Goal: Navigation & Orientation: Find specific page/section

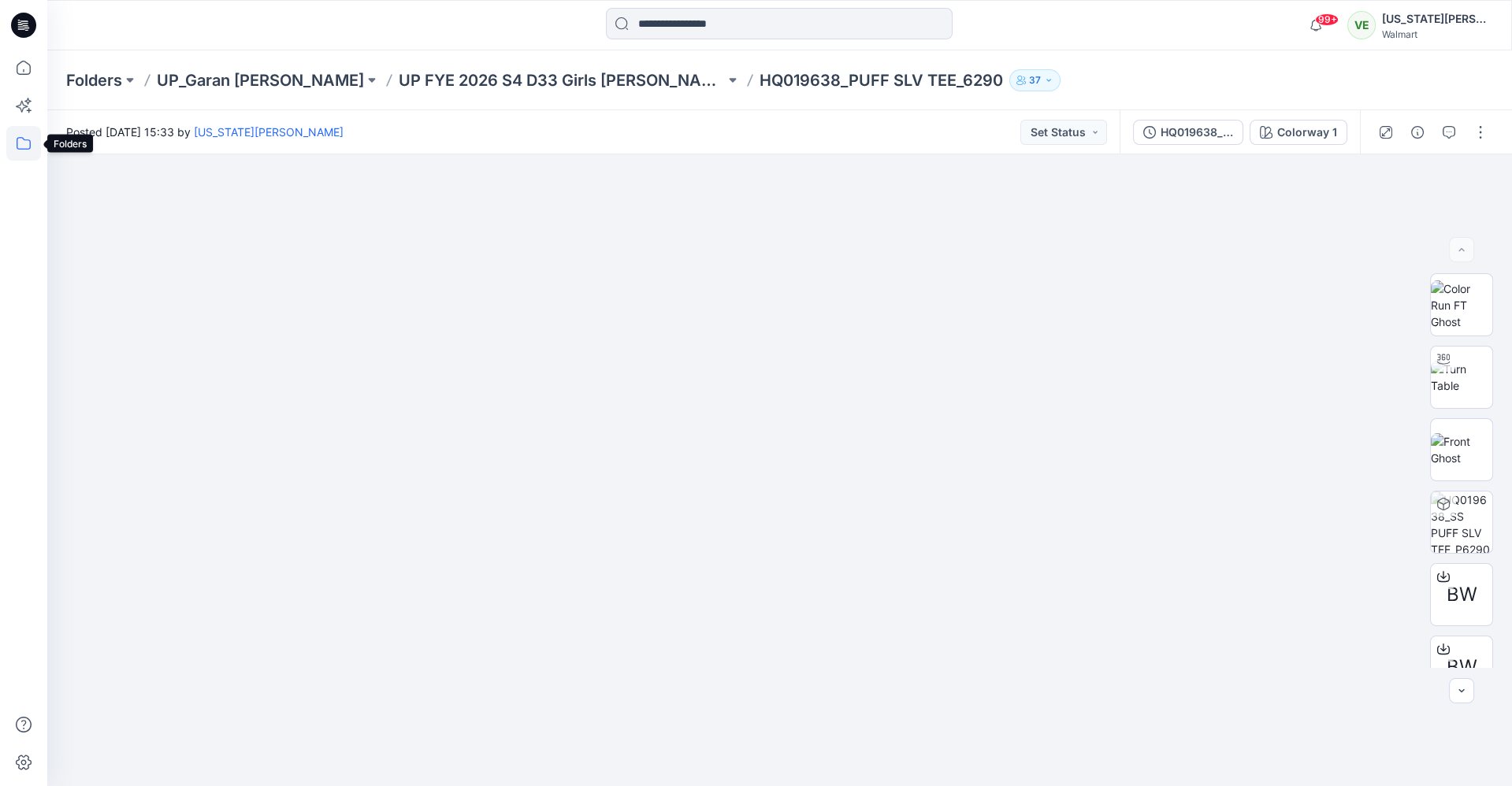
click at [24, 126] on icon at bounding box center [23, 143] width 34 height 34
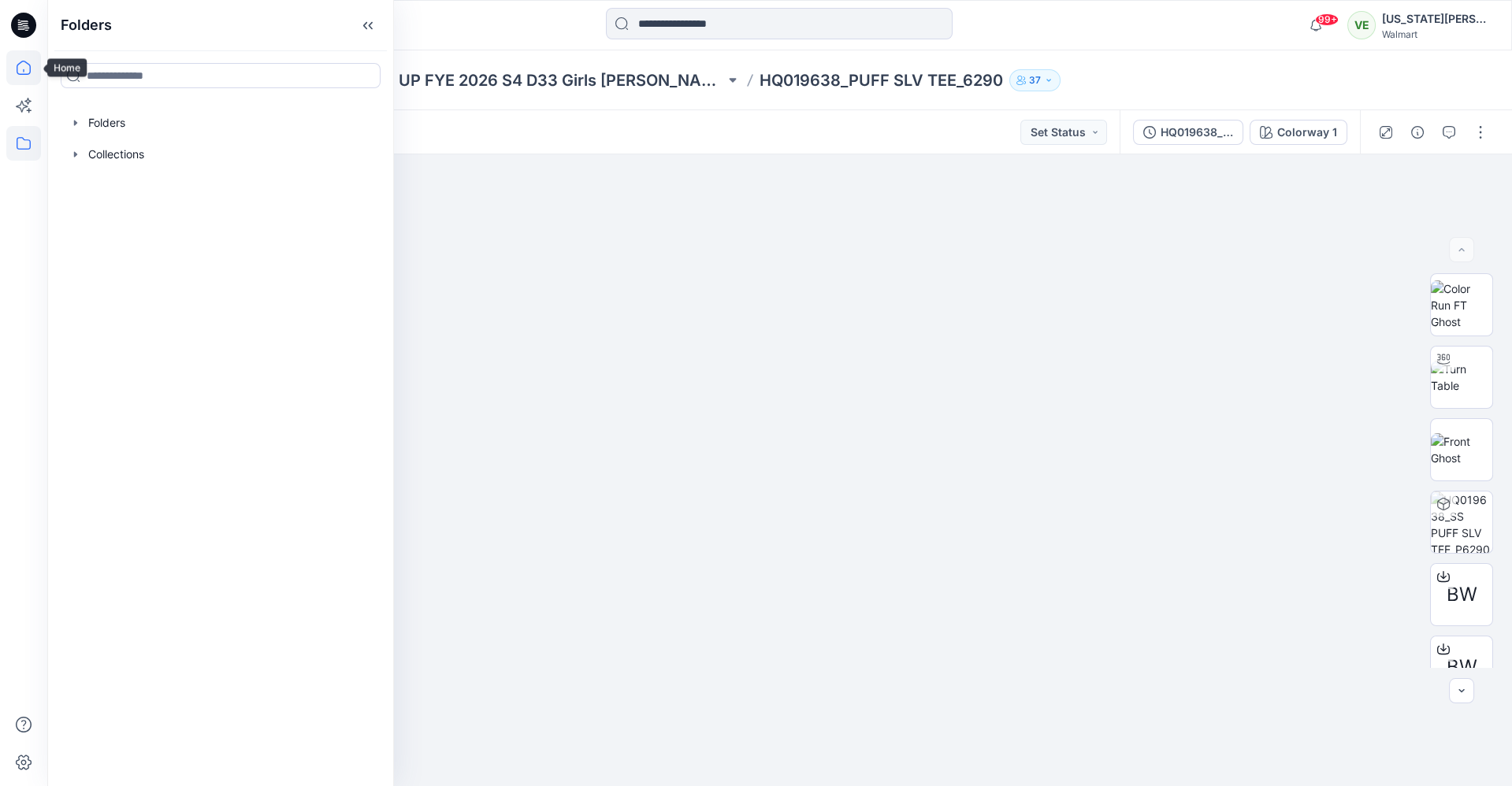
click at [18, 64] on icon at bounding box center [23, 68] width 34 height 34
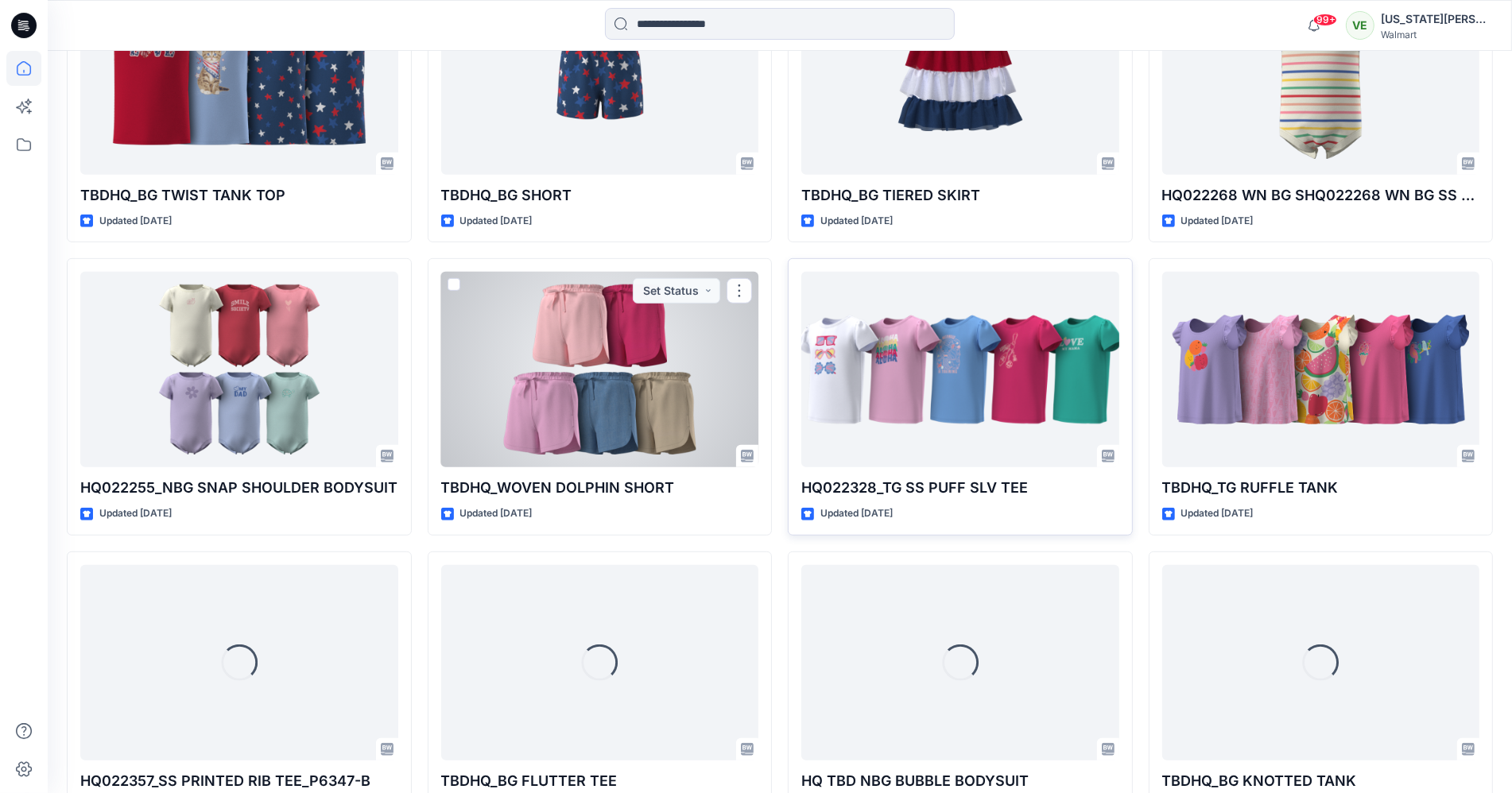
scroll to position [879, 0]
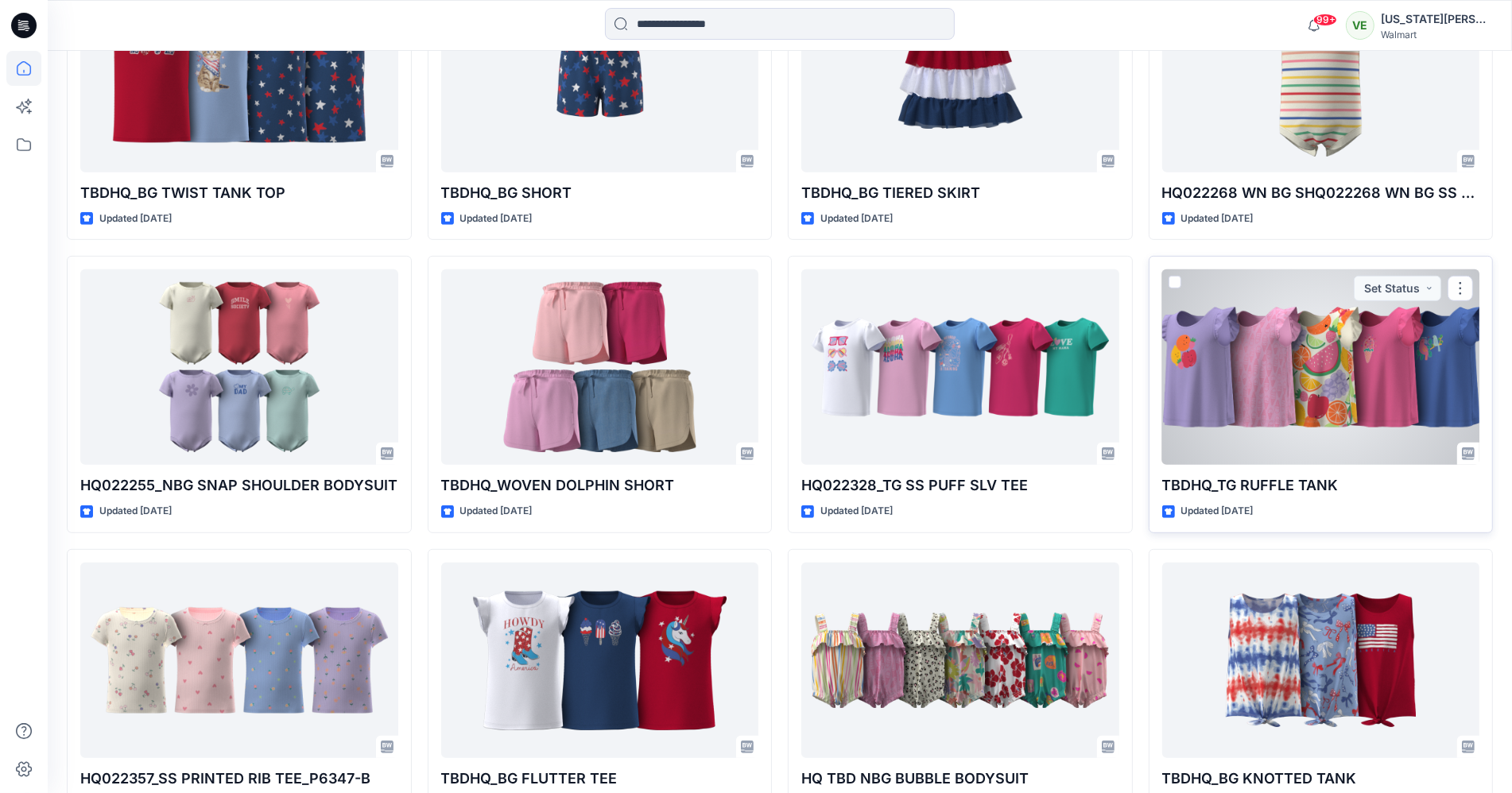
click at [1259, 347] on div at bounding box center [1321, 367] width 318 height 196
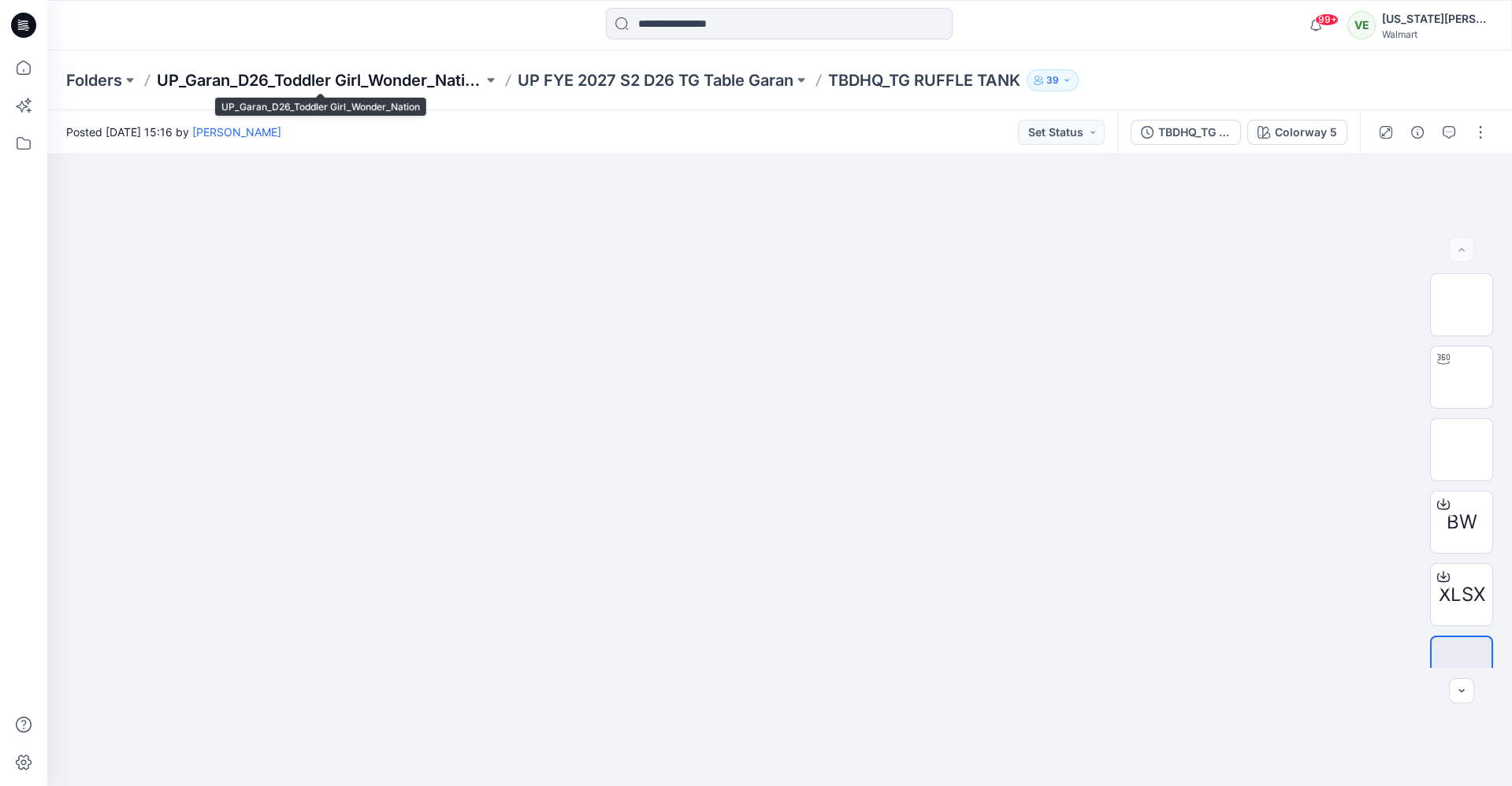
click at [366, 77] on p "UP_Garan_D26_Toddler Girl_Wonder_Nation" at bounding box center [319, 80] width 326 height 23
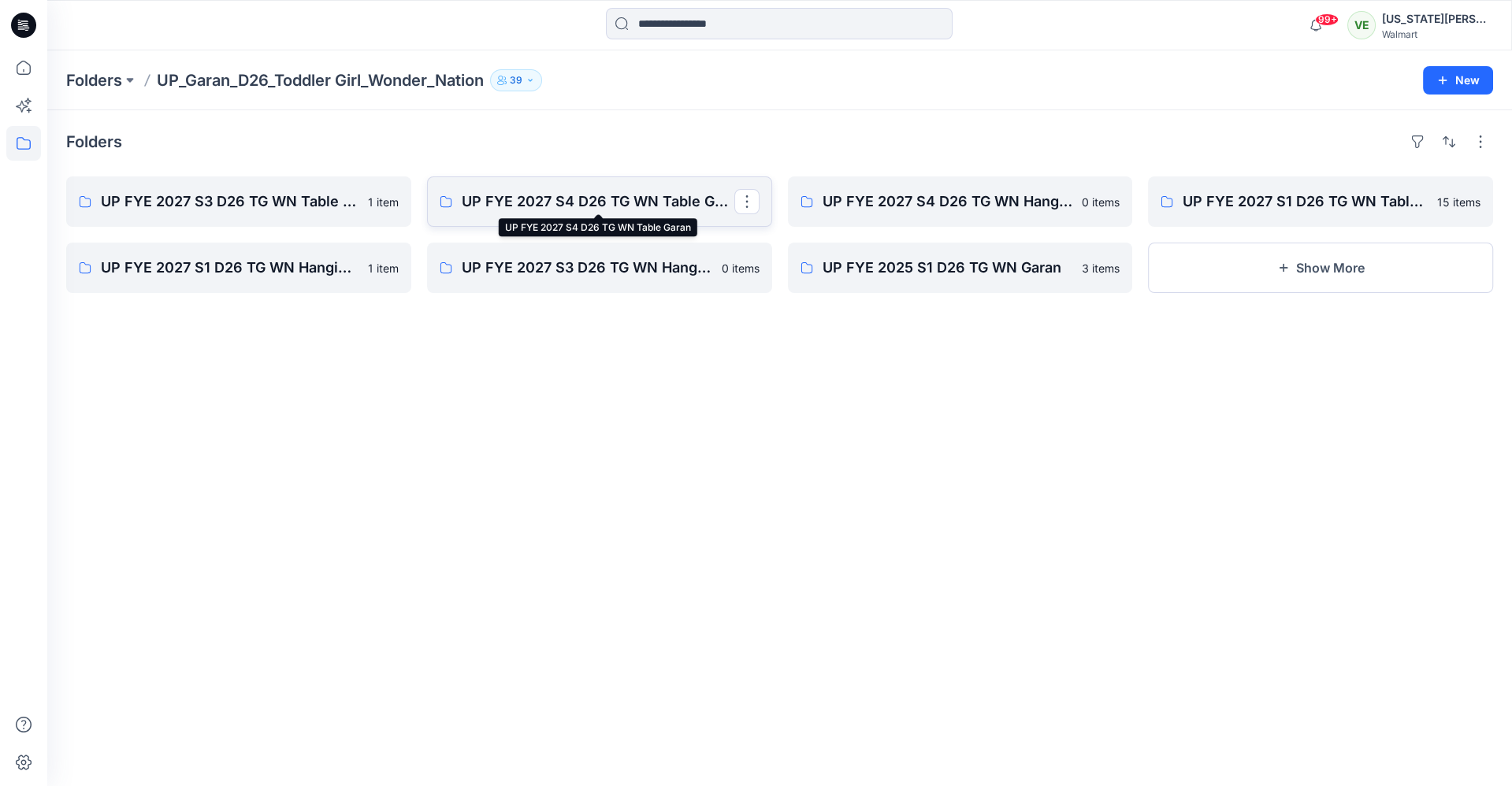
click at [533, 203] on p "UP FYE 2027 S4 D26 TG WN Table Garan" at bounding box center [598, 202] width 272 height 23
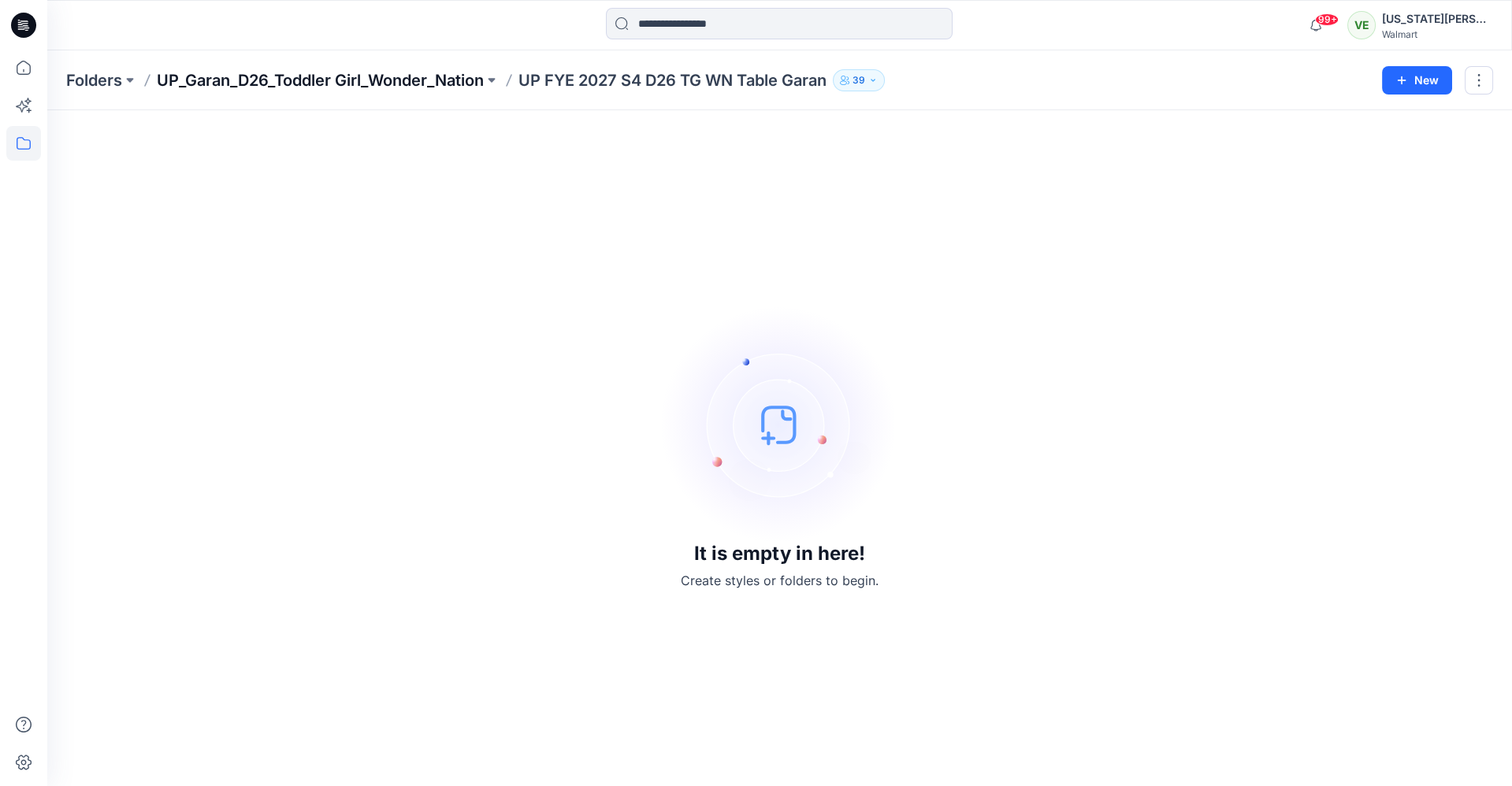
click at [410, 78] on p "UP_Garan_D26_Toddler Girl_Wonder_Nation" at bounding box center [320, 80] width 327 height 23
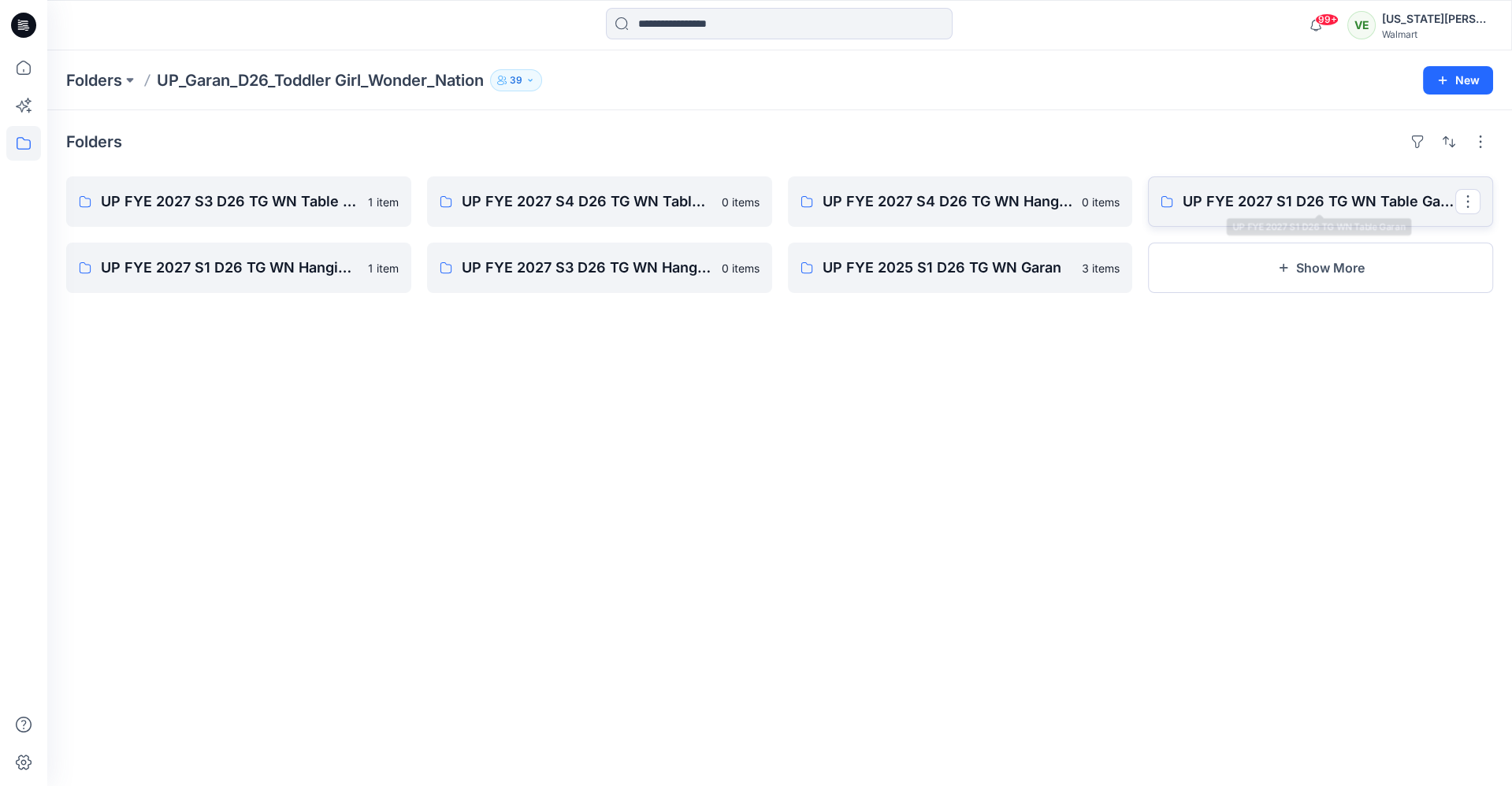
click at [1234, 215] on link "UP FYE 2027 S1 D26 TG WN Table Garan" at bounding box center [1321, 202] width 346 height 51
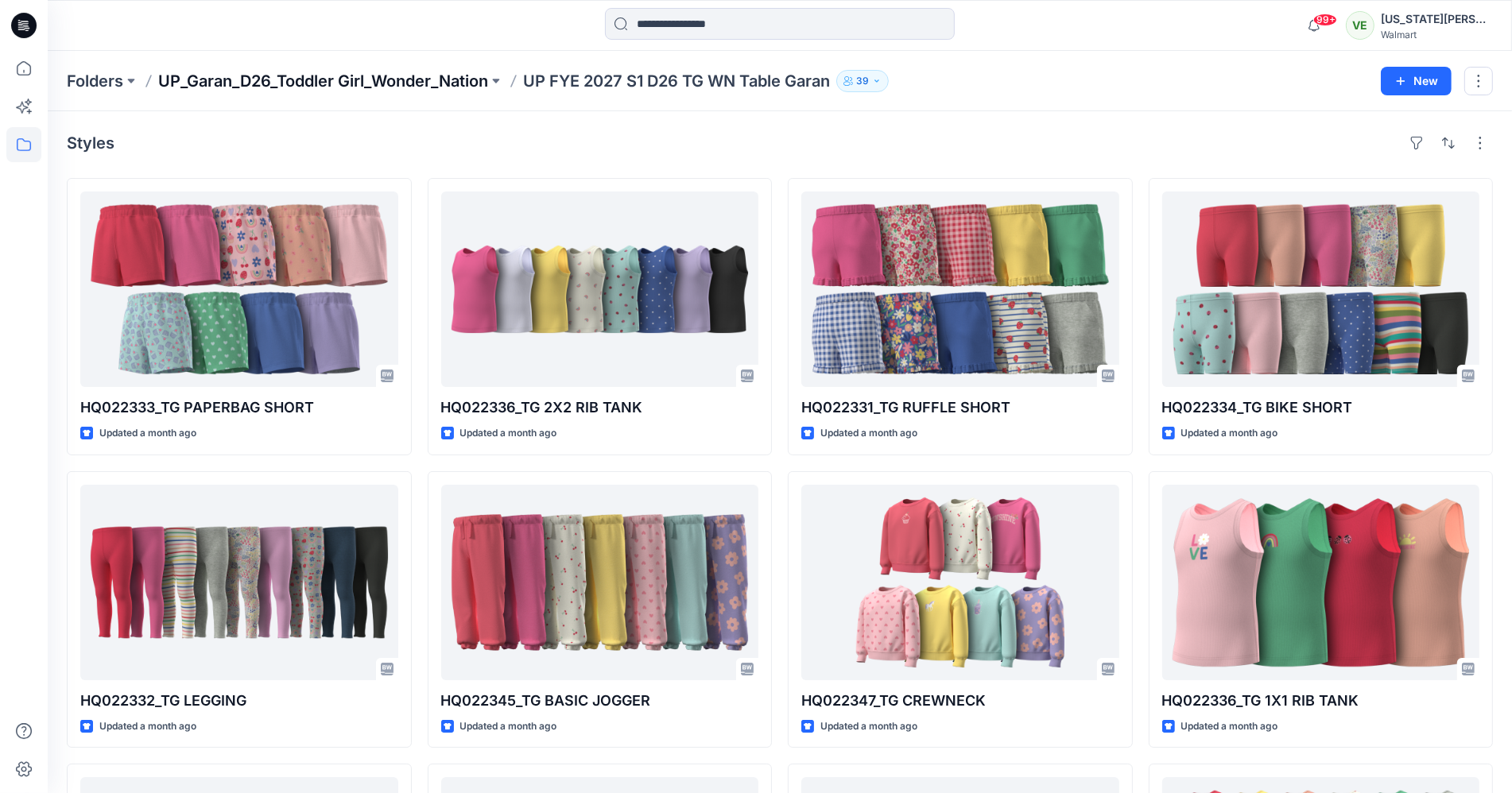
click at [443, 92] on p "UP_Garan_D26_Toddler Girl_Wonder_Nation" at bounding box center [323, 81] width 330 height 23
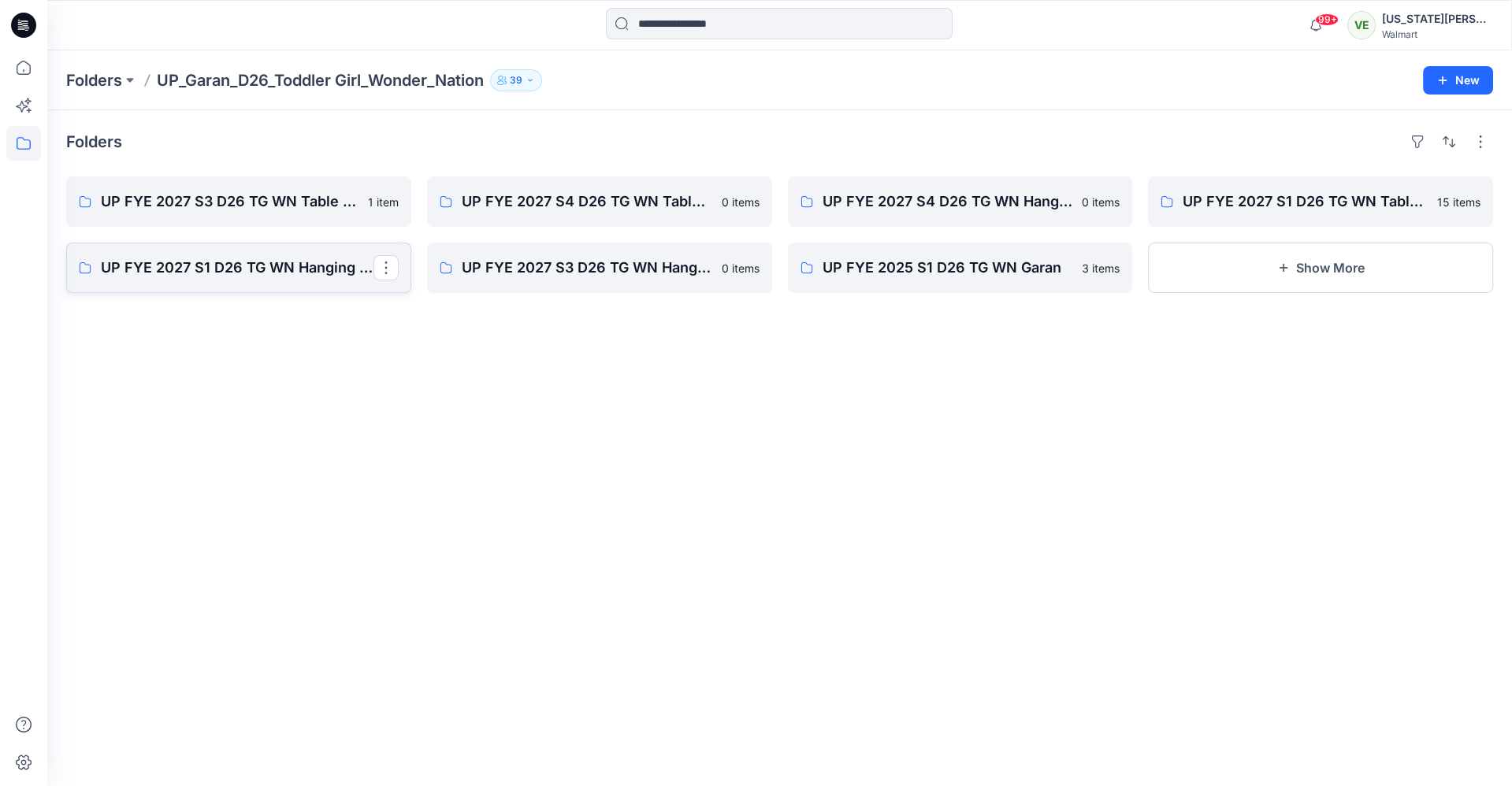
click at [312, 254] on link "UP FYE 2027 S1 D26 TG WN Hanging Garan" at bounding box center [239, 268] width 346 height 51
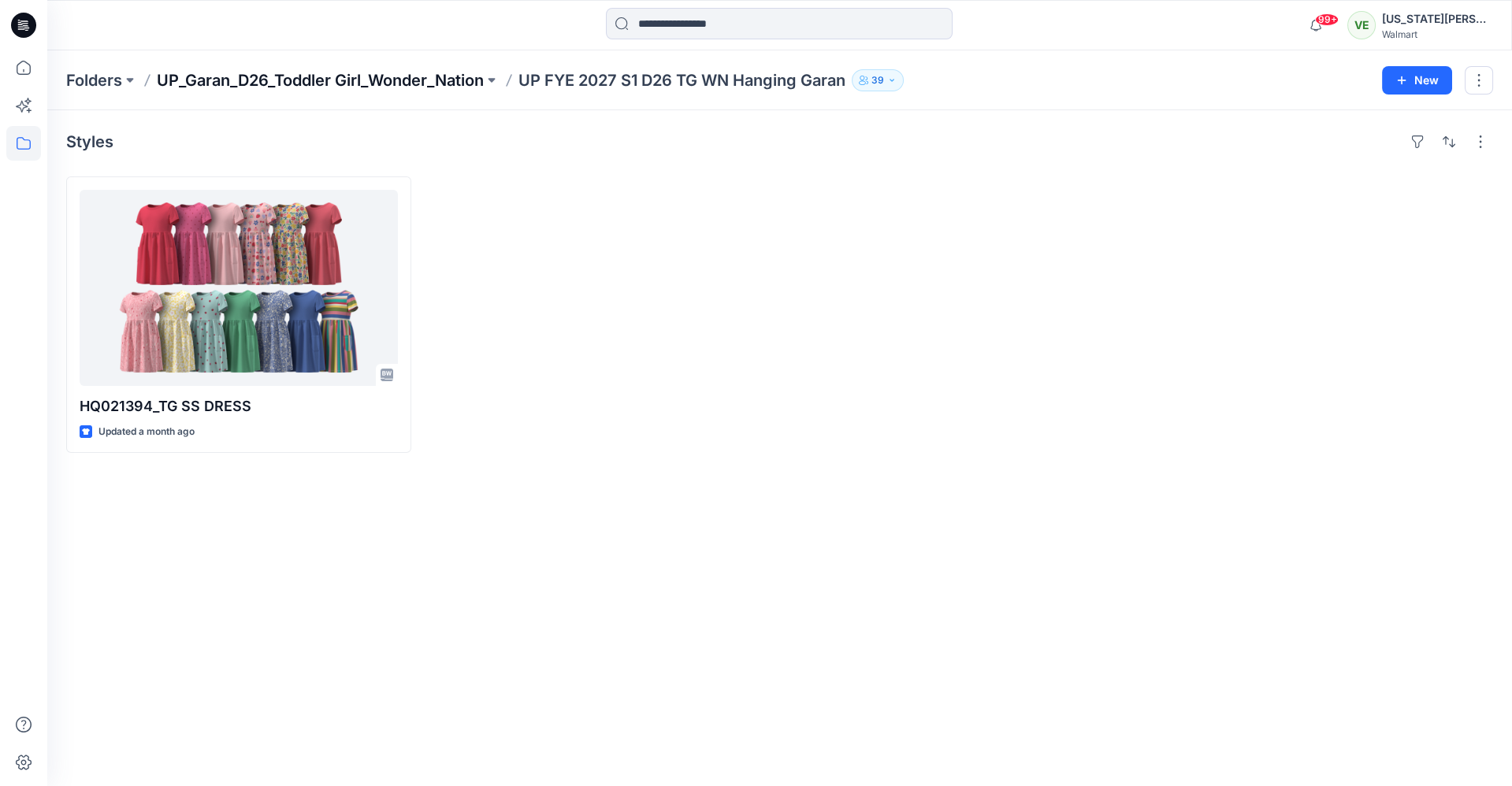
click at [407, 90] on p "UP_Garan_D26_Toddler Girl_Wonder_Nation" at bounding box center [320, 80] width 327 height 23
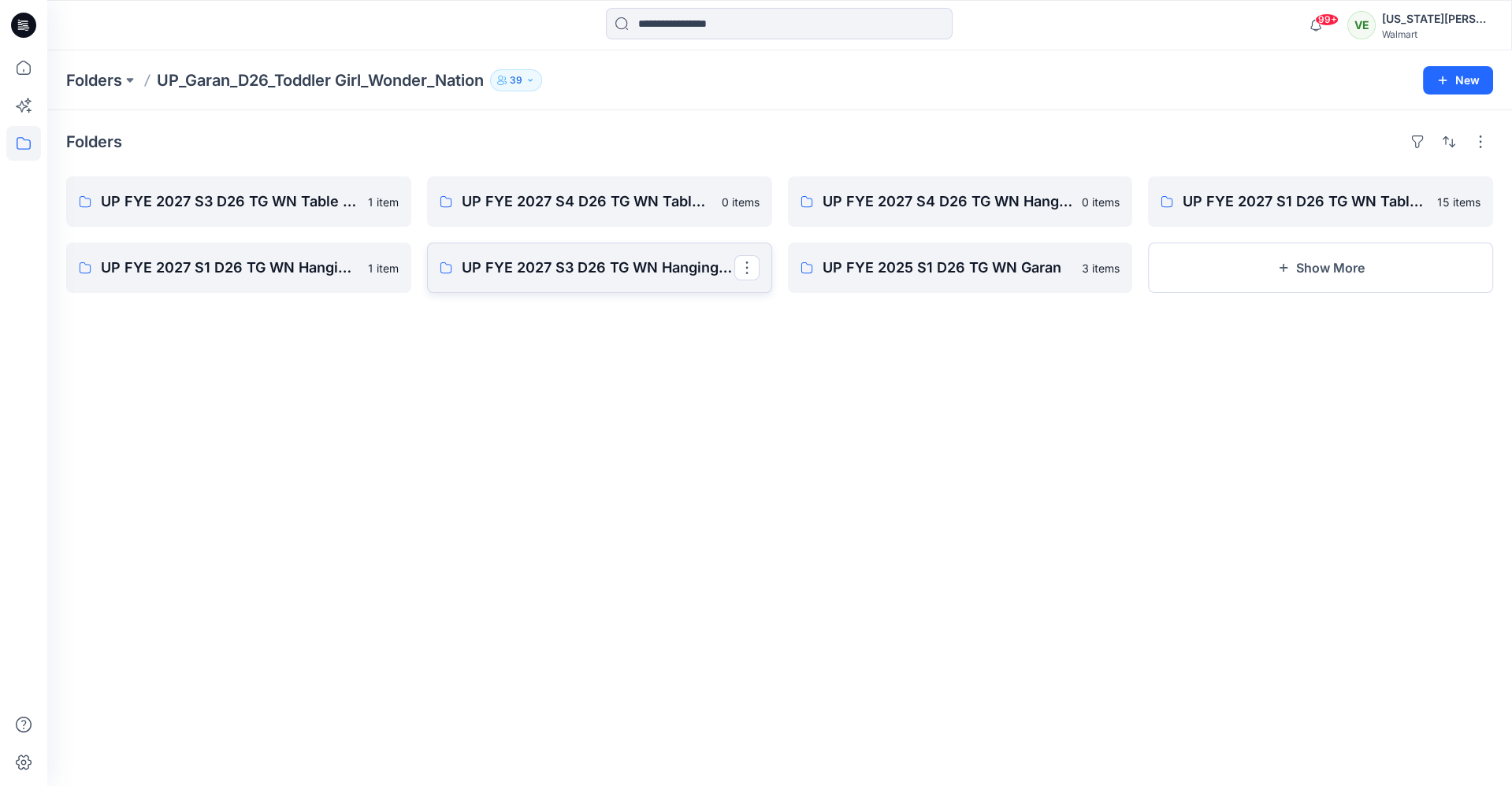
click at [658, 279] on link "UP FYE 2027 S3 D26 TG WN Hanging Garan" at bounding box center [599, 268] width 346 height 51
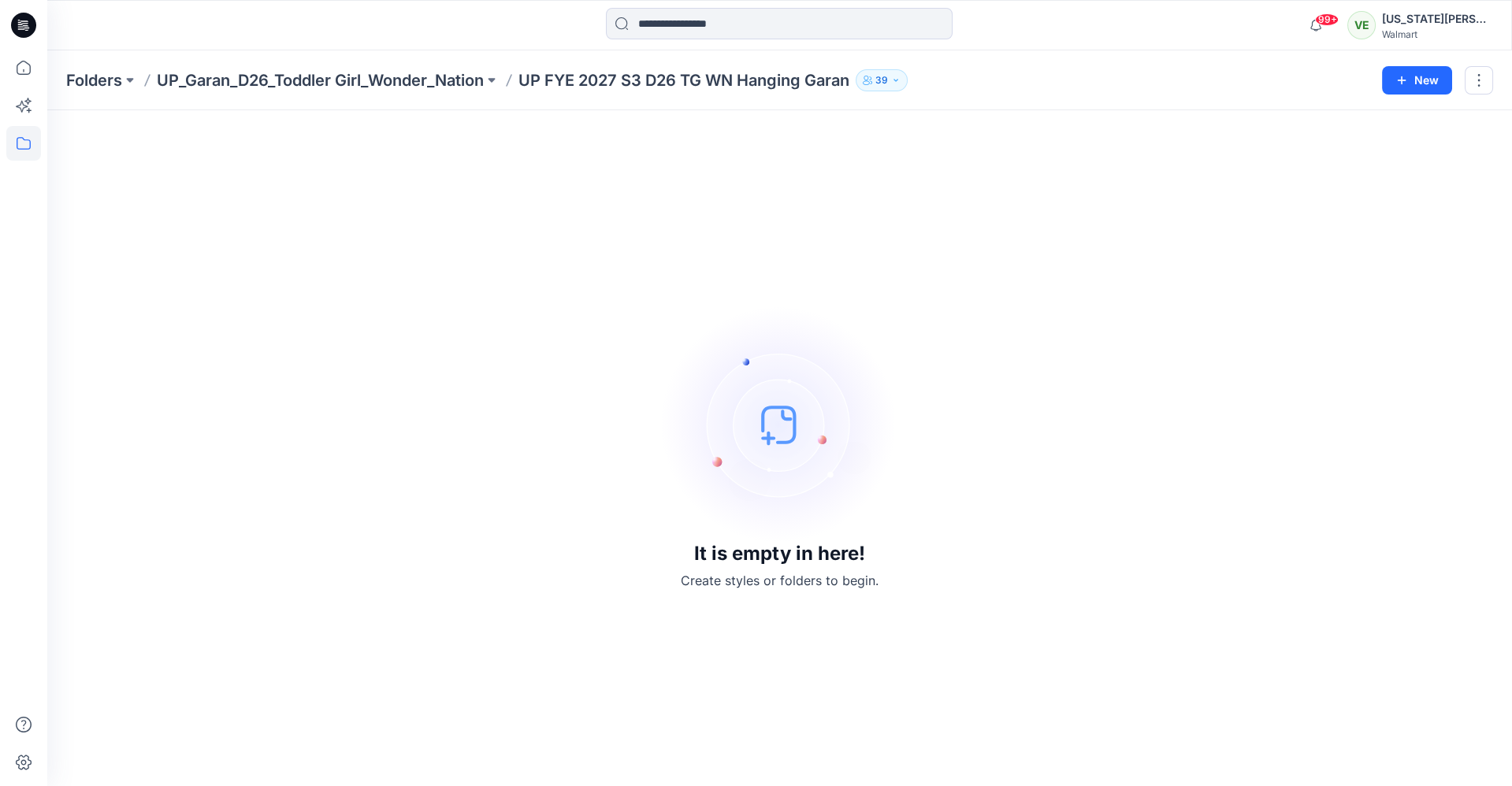
click at [453, 92] on div "Folders UP_Garan_D26_Toddler Girl_Wonder_Nation UP FYE 2027 S3 D26 TG WN Hangin…" at bounding box center [780, 80] width 1465 height 60
click at [451, 83] on p "UP_Garan_D26_Toddler Girl_Wonder_Nation" at bounding box center [320, 80] width 327 height 23
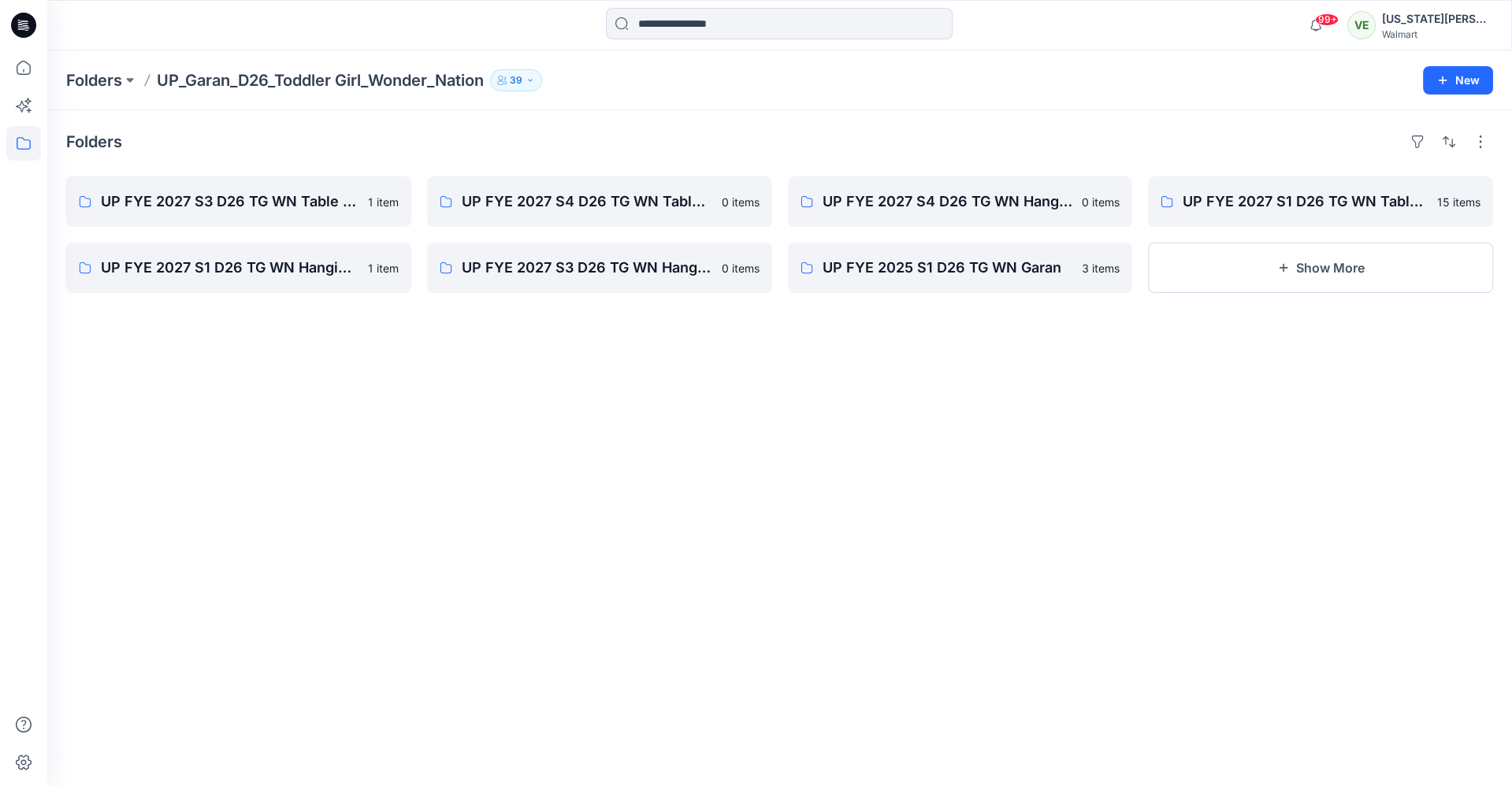
click at [833, 228] on div "UP FYE 2027 S4 D26 TG WN Hanging Garan 0 items UP FYE 2025 S1 D26 TG WN Garan 3…" at bounding box center [961, 234] width 346 height 116
click at [816, 211] on link "UP FYE 2027 S4 D26 TG WN Hanging Garan" at bounding box center [961, 202] width 346 height 51
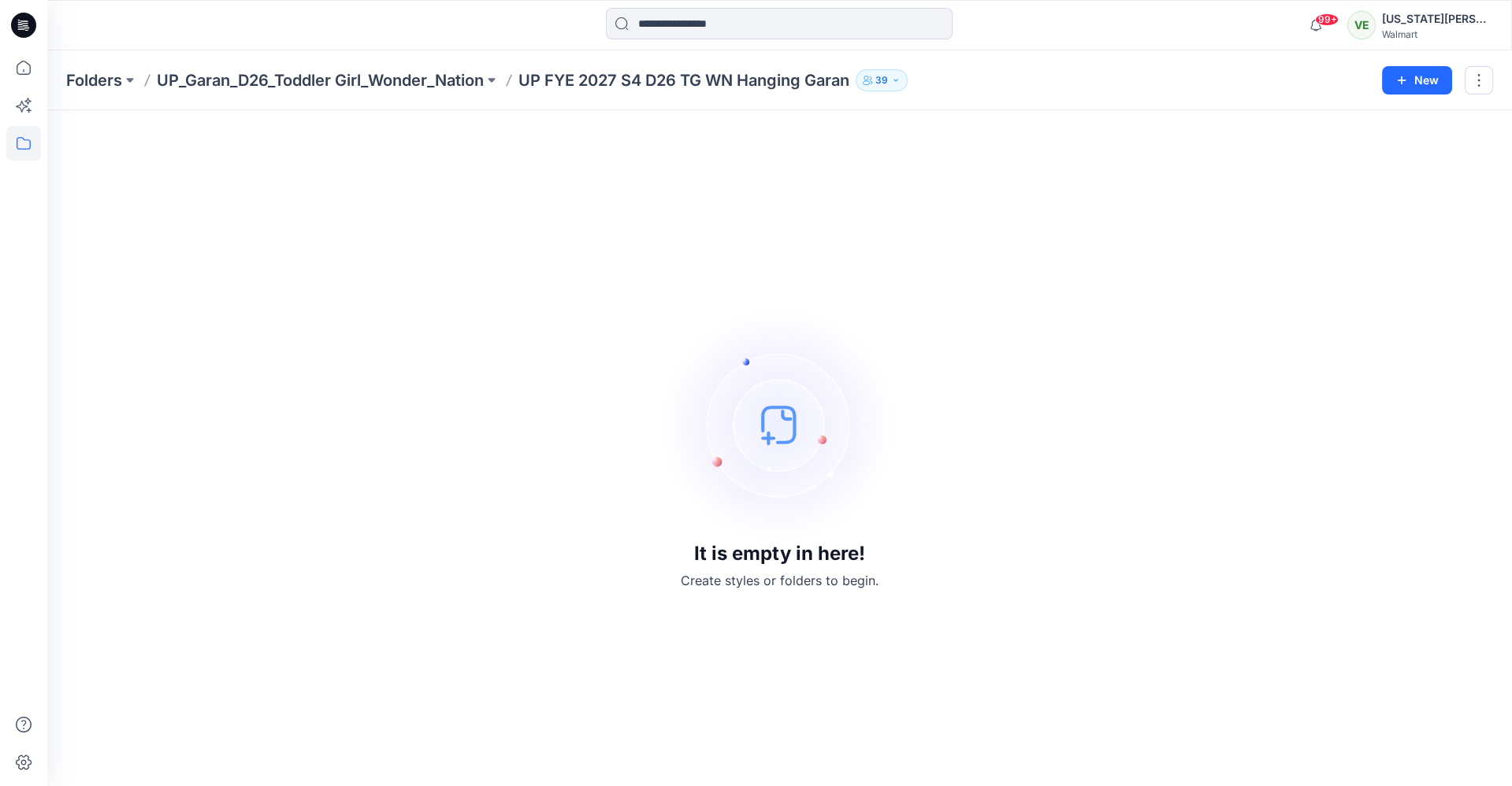
click at [422, 84] on p "UP_Garan_D26_Toddler Girl_Wonder_Nation" at bounding box center [320, 80] width 327 height 23
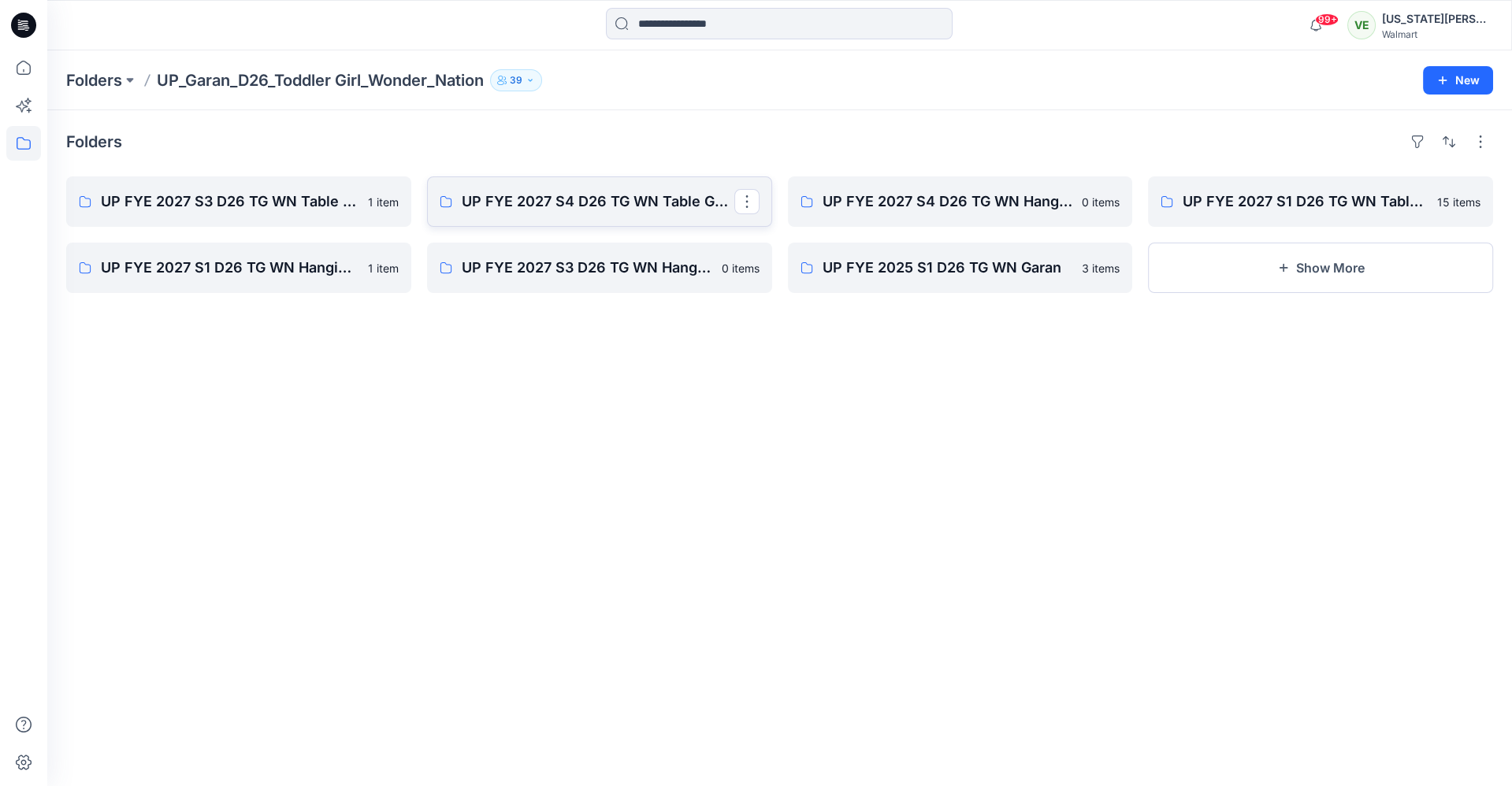
click at [542, 189] on link "UP FYE 2027 S4 D26 TG WN Table Garan" at bounding box center [599, 202] width 346 height 51
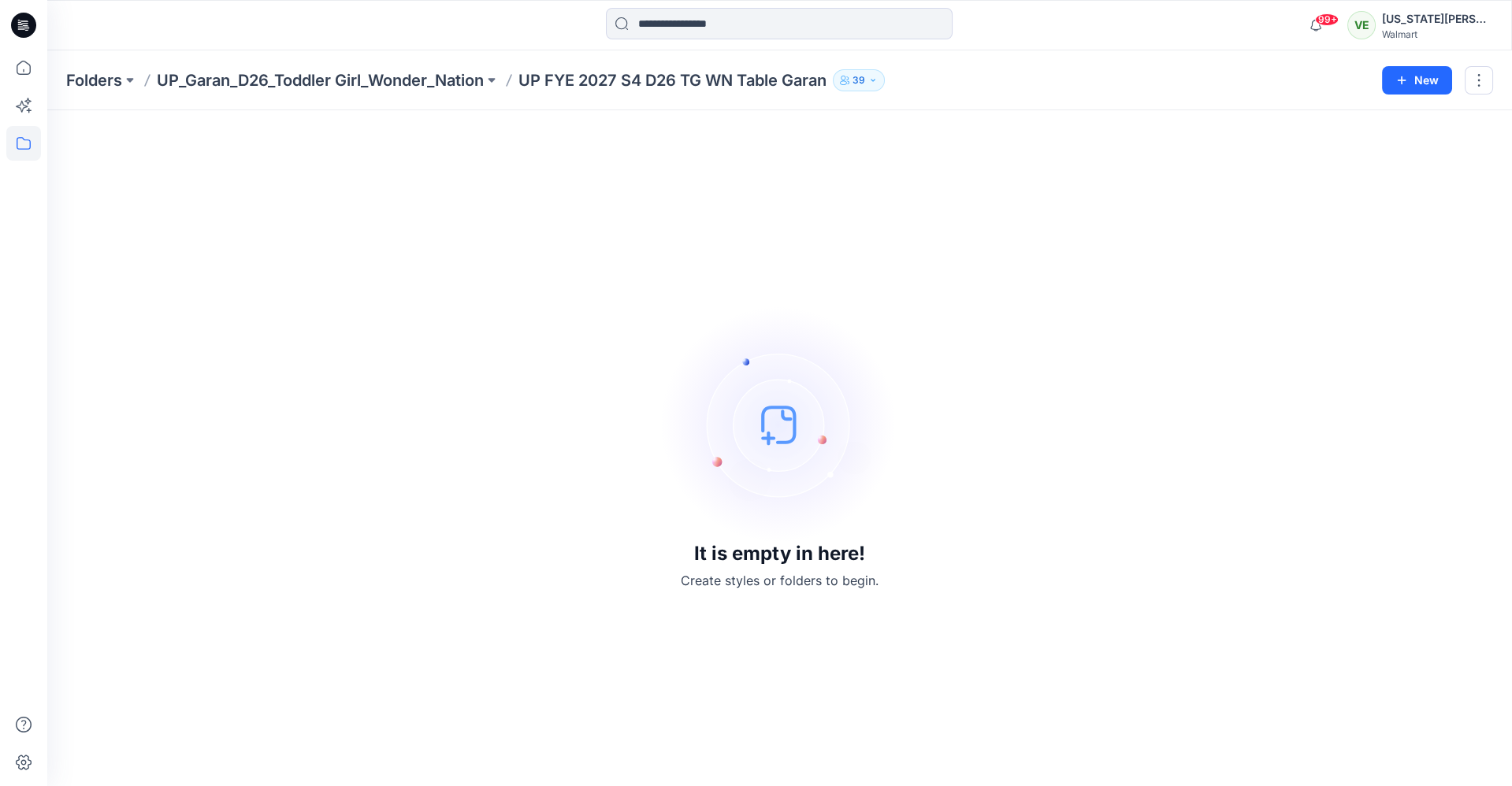
click at [430, 91] on div "Folders UP_Garan_D26_Toddler Girl_Wonder_Nation UP FYE 2027 S4 D26 TG WN Table …" at bounding box center [780, 80] width 1465 height 60
click at [429, 79] on p "UP_Garan_D26_Toddler Girl_Wonder_Nation" at bounding box center [320, 80] width 327 height 23
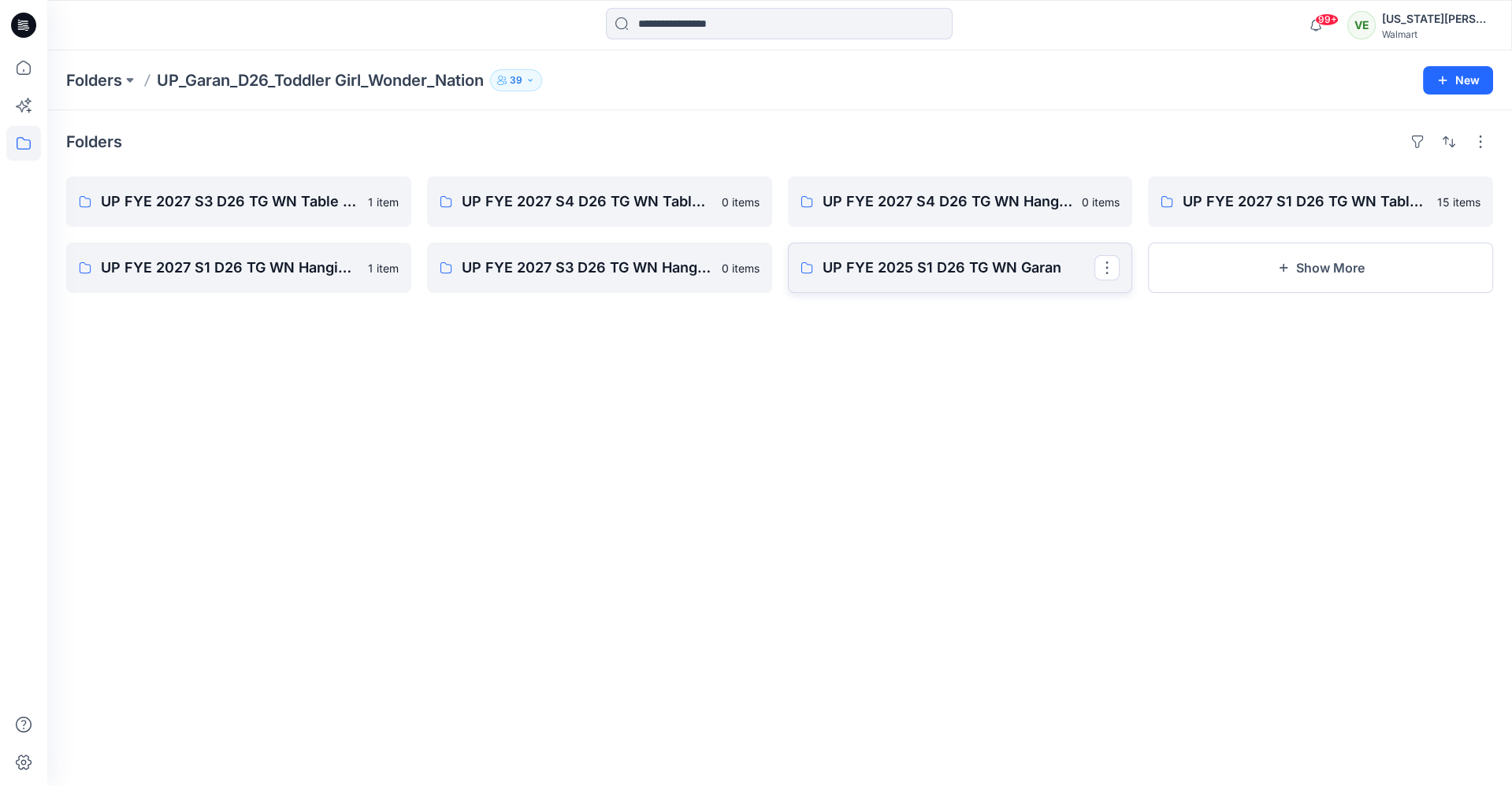
click at [968, 274] on p "UP FYE 2025 S1 D26 TG WN Garan" at bounding box center [959, 267] width 272 height 23
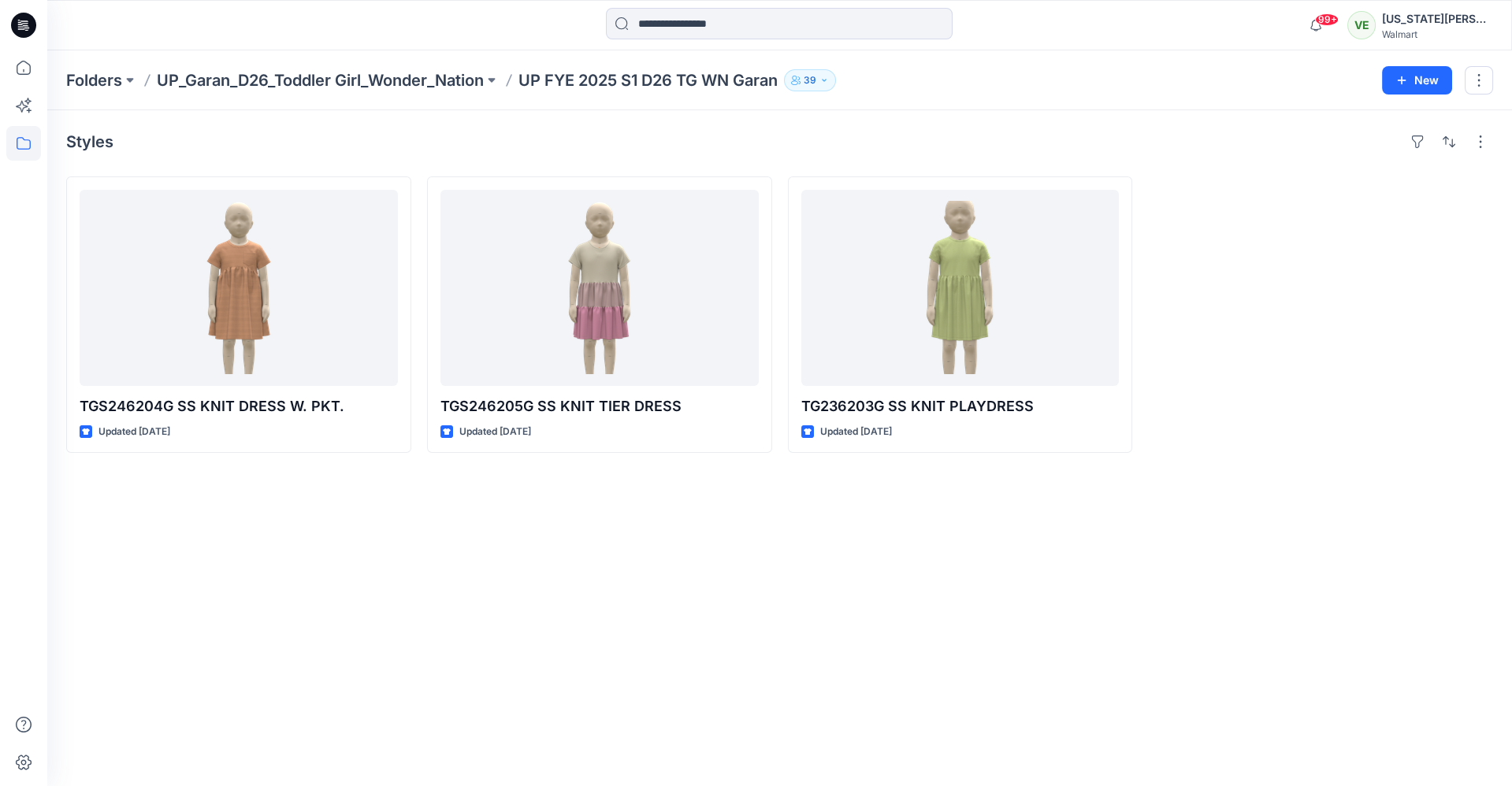
click at [368, 105] on div "Folders UP_Garan_D26_Toddler Girl_Wonder_Nation UP FYE 2025 S1 D26 TG WN Garan …" at bounding box center [780, 80] width 1465 height 60
click at [368, 100] on div "Folders UP_Garan_D26_Toddler Girl_Wonder_Nation UP FYE 2025 S1 D26 TG WN Garan …" at bounding box center [780, 80] width 1465 height 60
click at [107, 74] on p "Folders" at bounding box center [94, 80] width 56 height 23
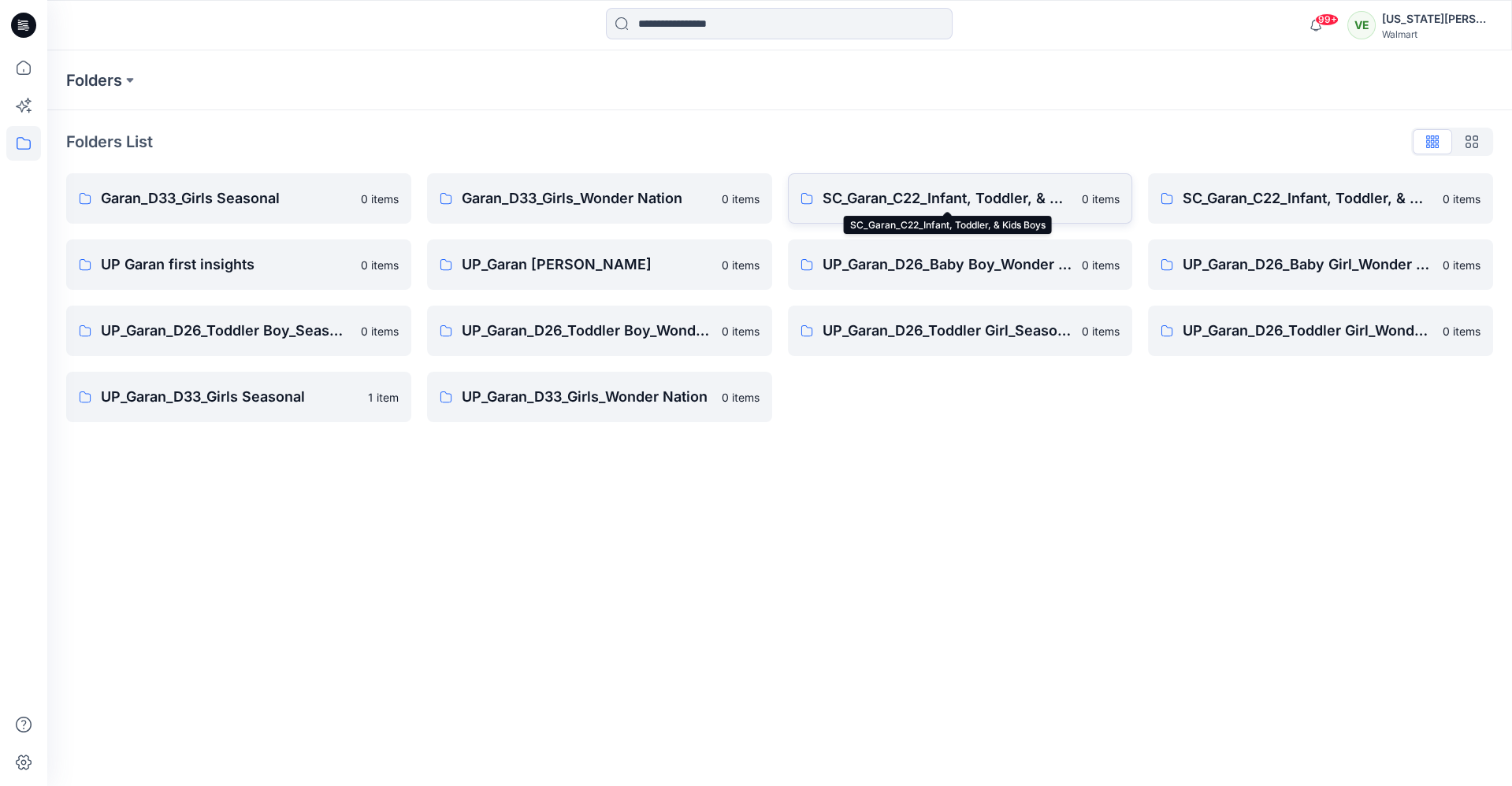
click at [900, 195] on p "SC_Garan_C22_Infant, Toddler, & Kids Boys" at bounding box center [948, 199] width 251 height 23
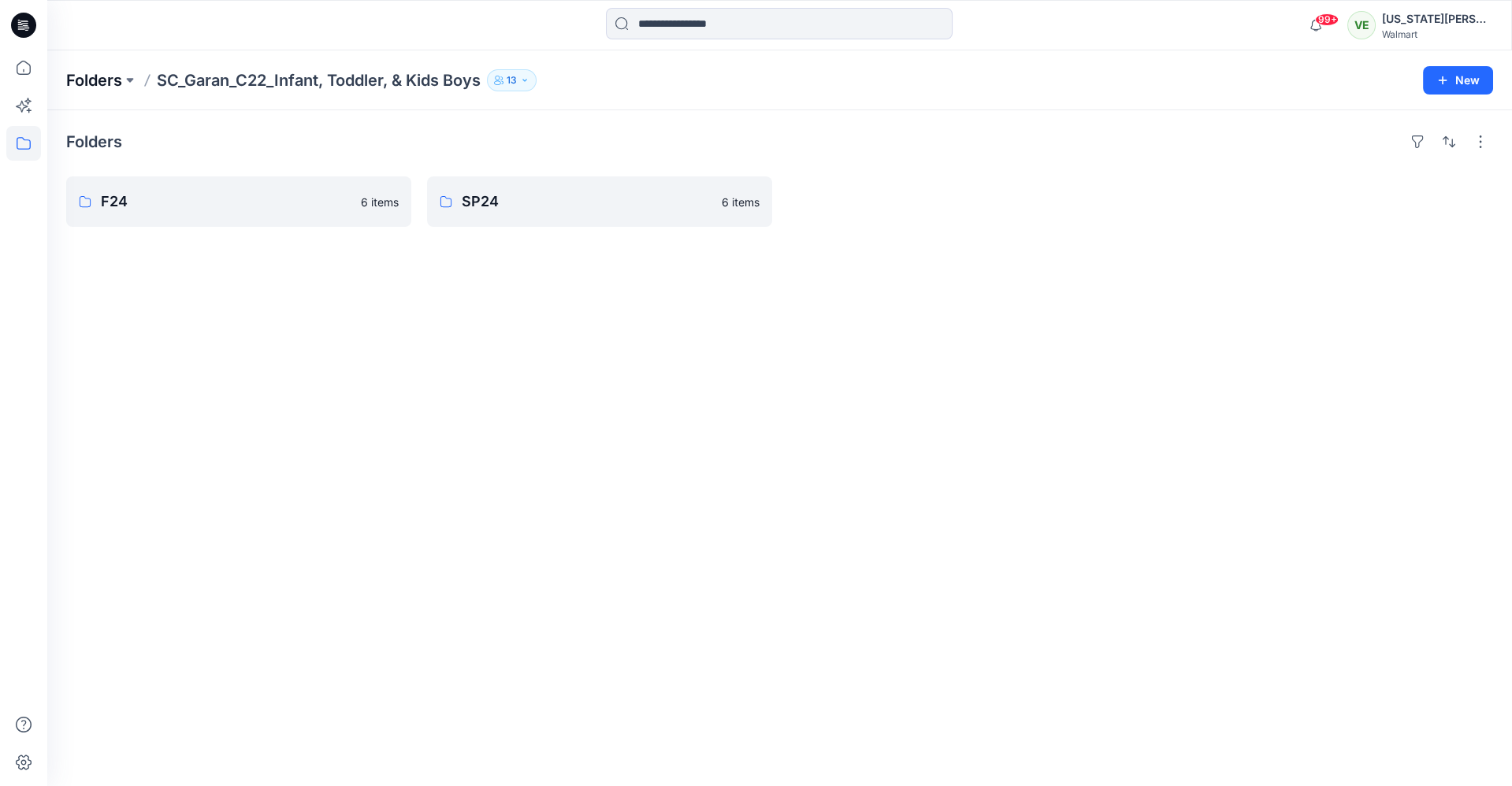
click at [97, 73] on p "Folders" at bounding box center [94, 80] width 56 height 23
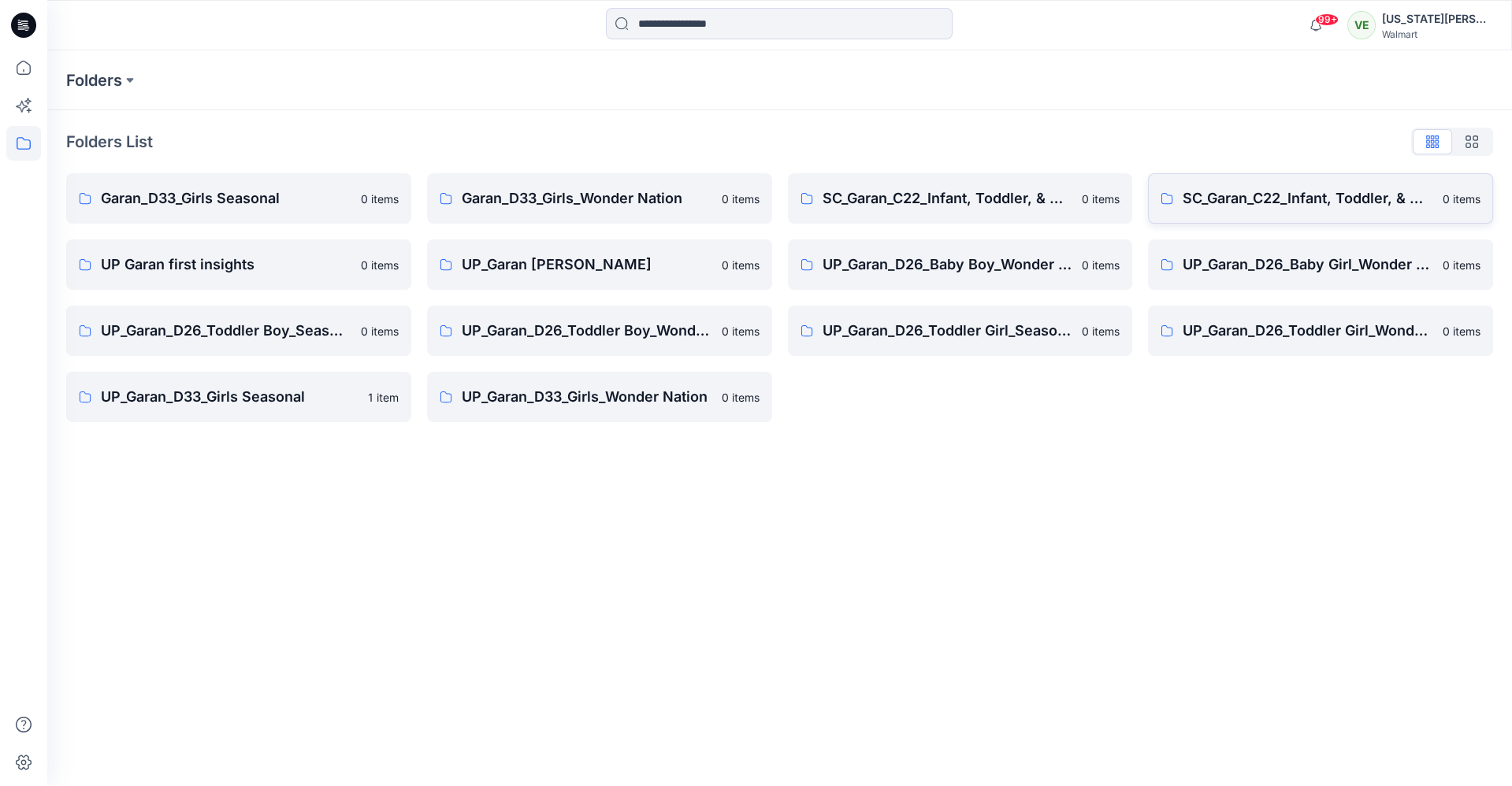
click at [1175, 191] on link "SC_Garan_C22_Infant, Toddler, & Kids Girls 0 items" at bounding box center [1321, 199] width 346 height 51
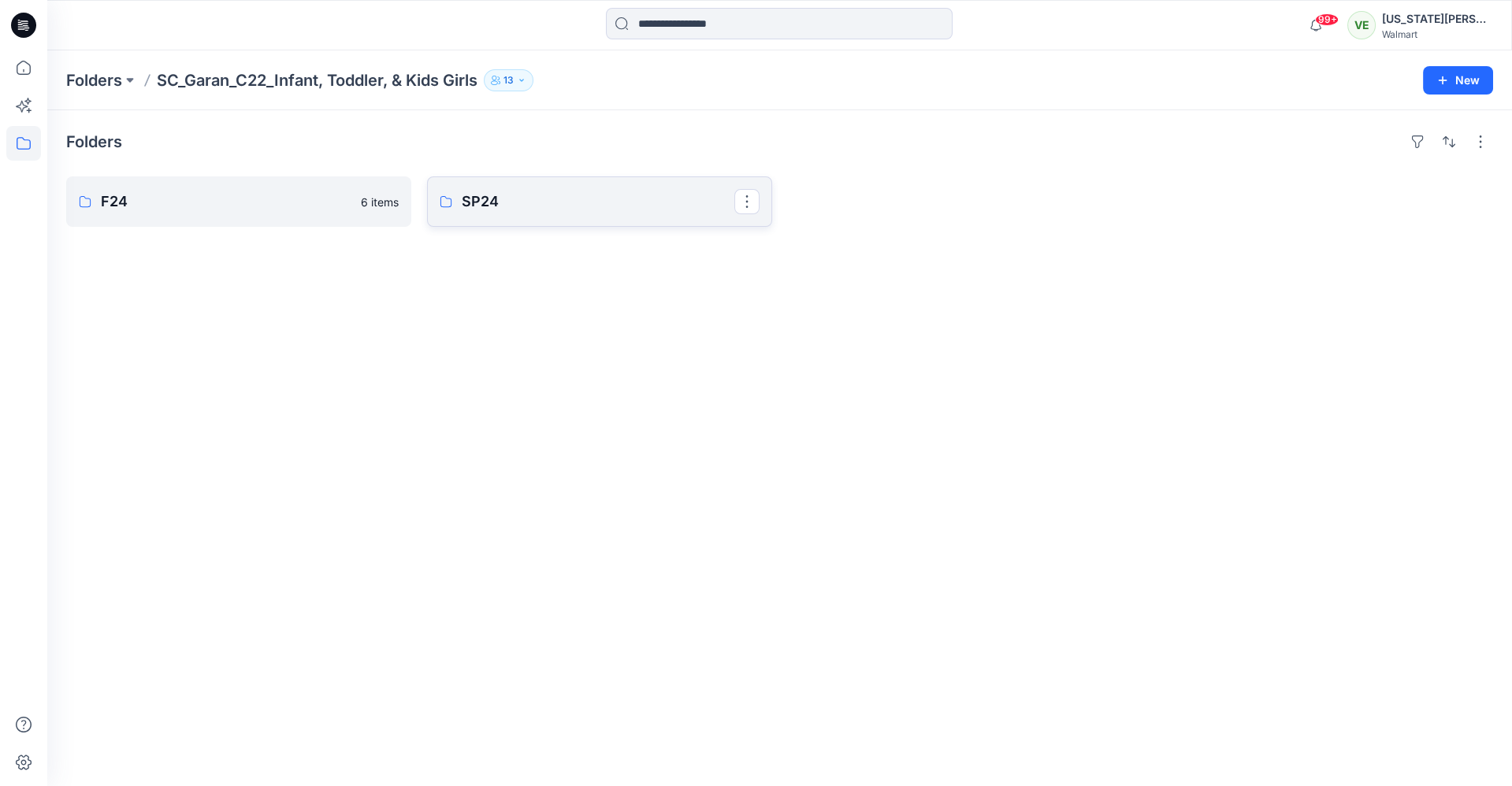
click at [578, 217] on link "SP24" at bounding box center [599, 202] width 346 height 51
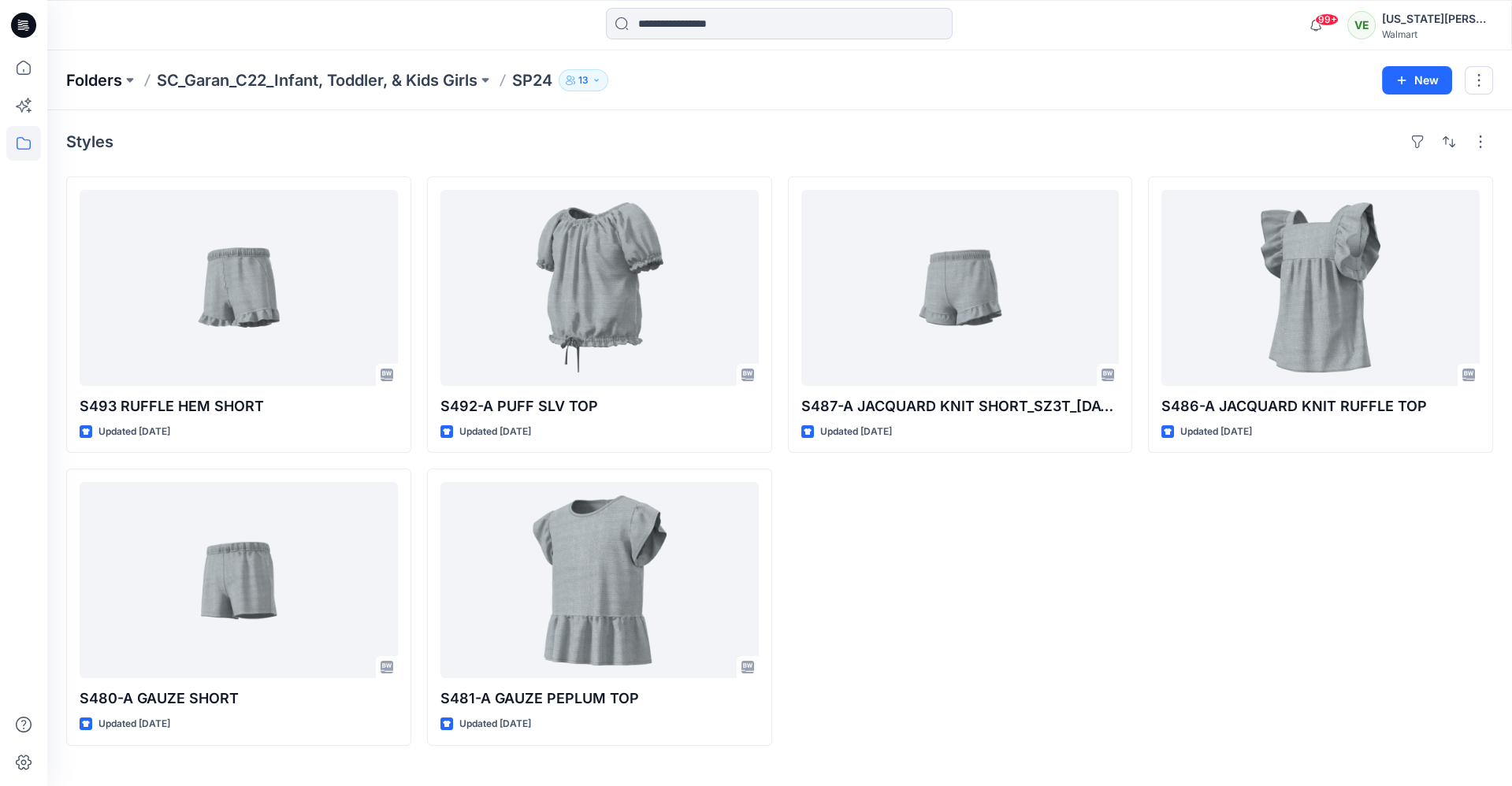
click at [100, 82] on p "Folders" at bounding box center [94, 80] width 56 height 23
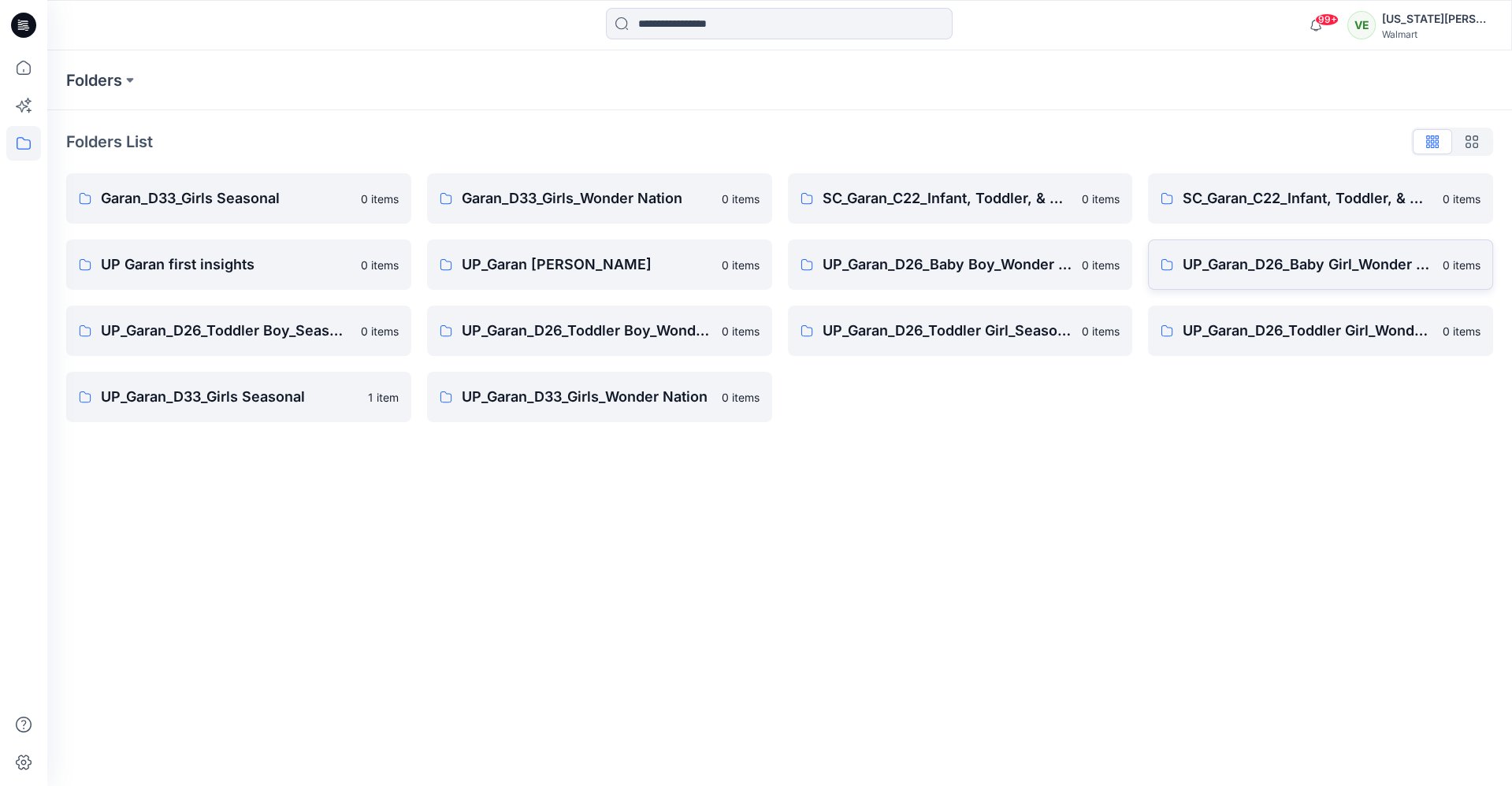
click at [1276, 257] on p "UP_Garan_D26_Baby Girl_Wonder Nation" at bounding box center [1308, 264] width 251 height 23
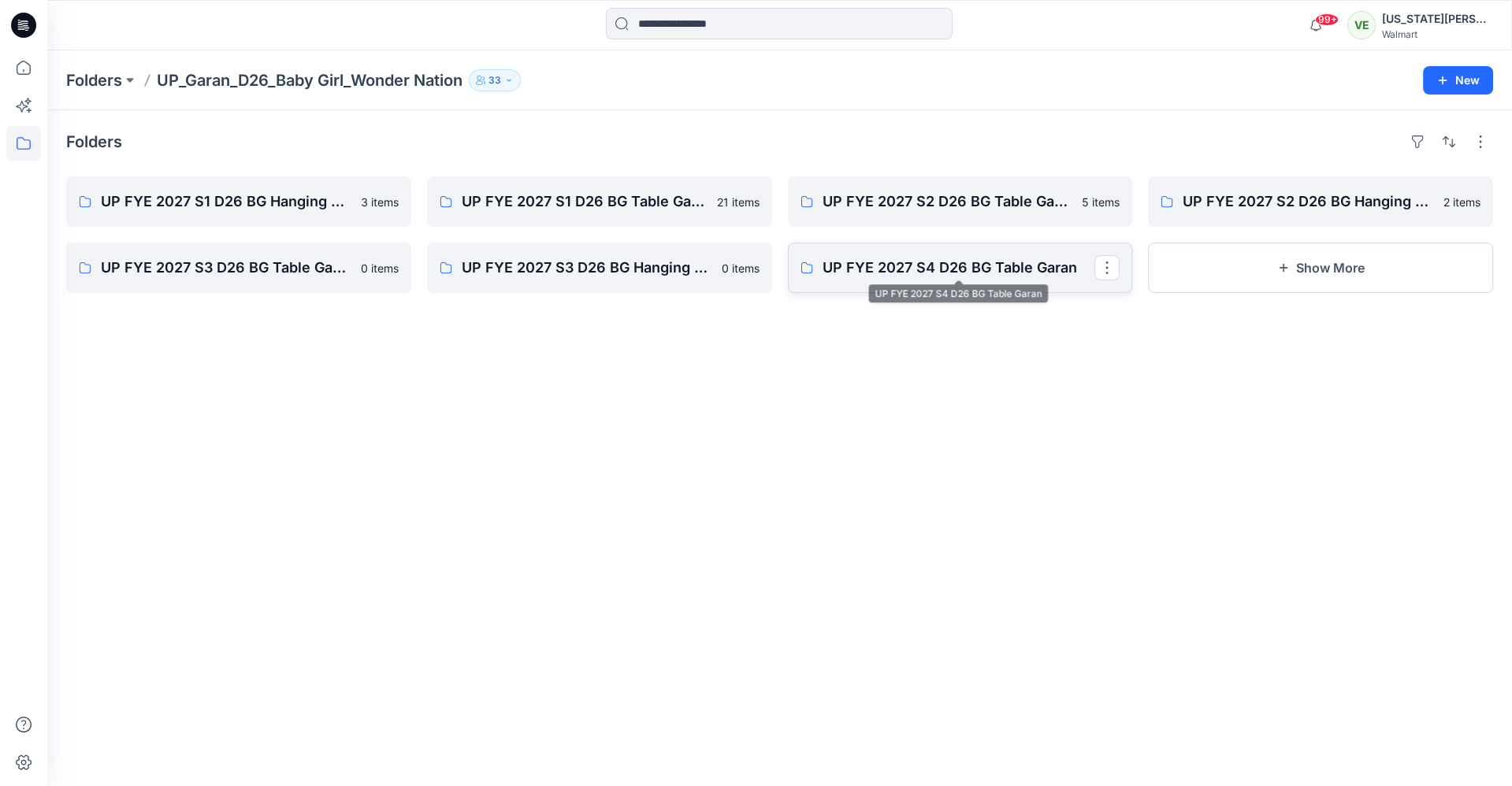
click at [1025, 258] on p "UP FYE 2027 S4 D26 BG Table Garan" at bounding box center [959, 267] width 272 height 23
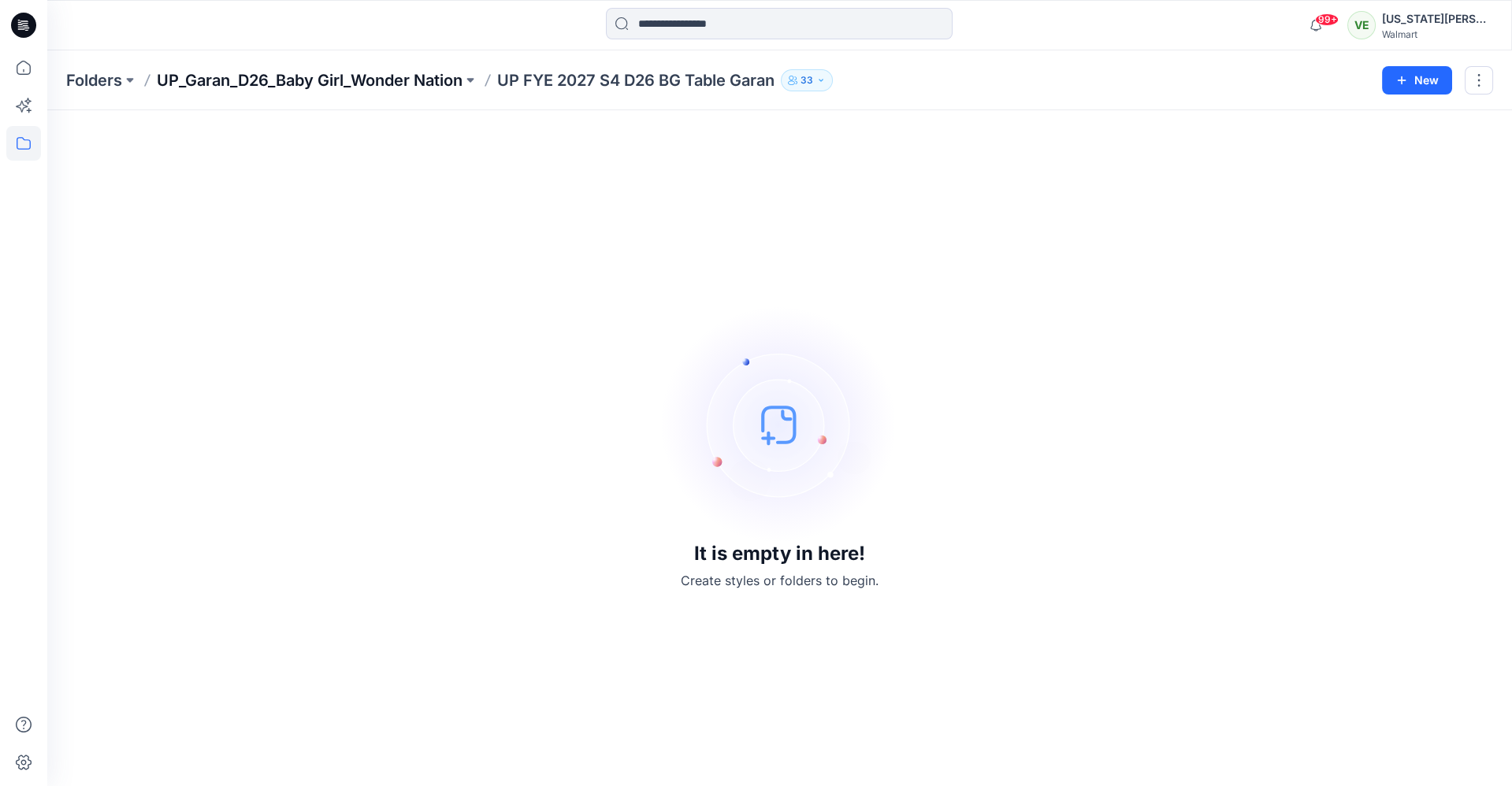
click at [390, 87] on p "UP_Garan_D26_Baby Girl_Wonder Nation" at bounding box center [309, 80] width 306 height 23
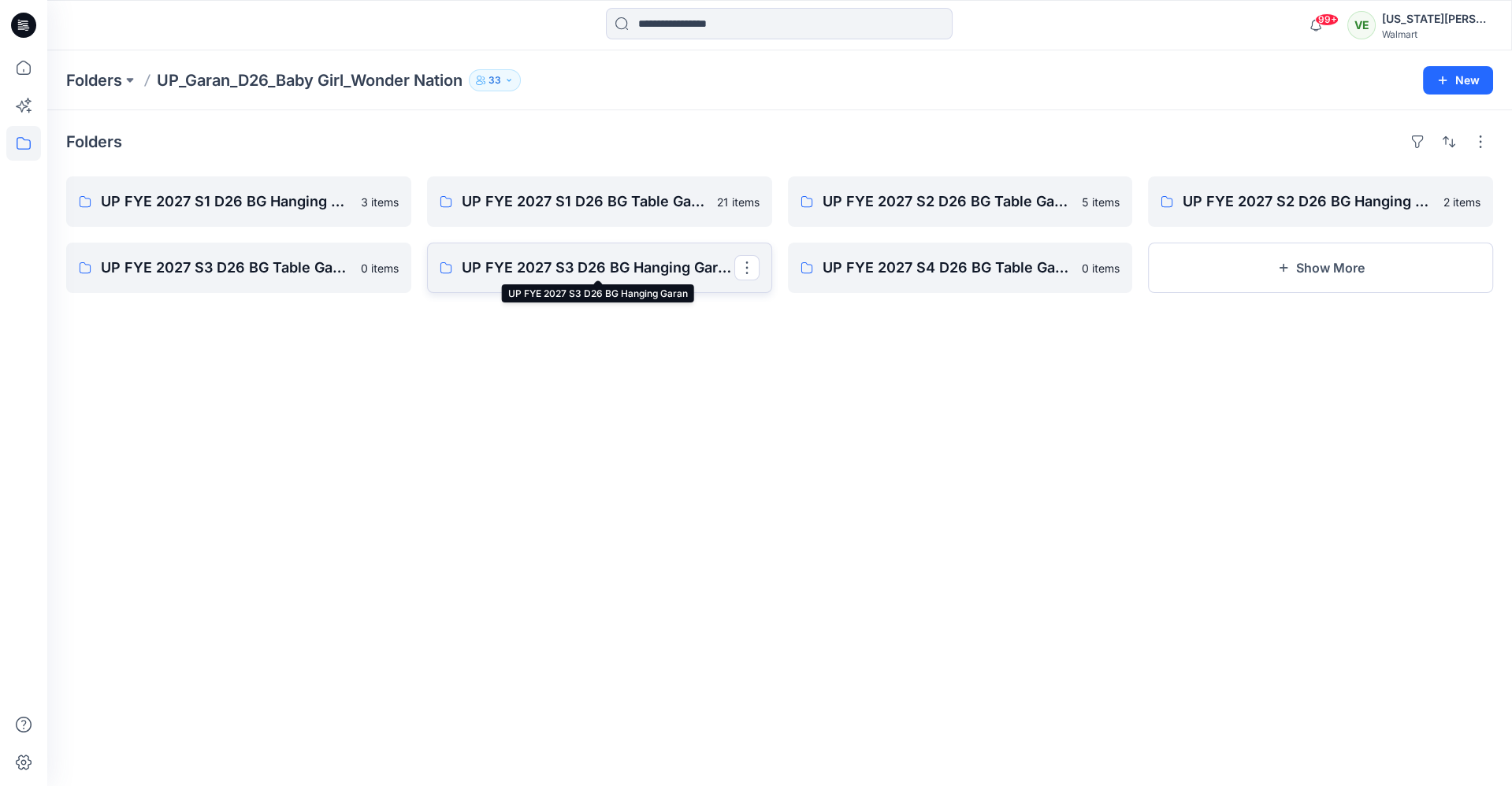
click at [639, 266] on p "UP FYE 2027 S3 D26 BG Hanging Garan" at bounding box center [598, 267] width 272 height 23
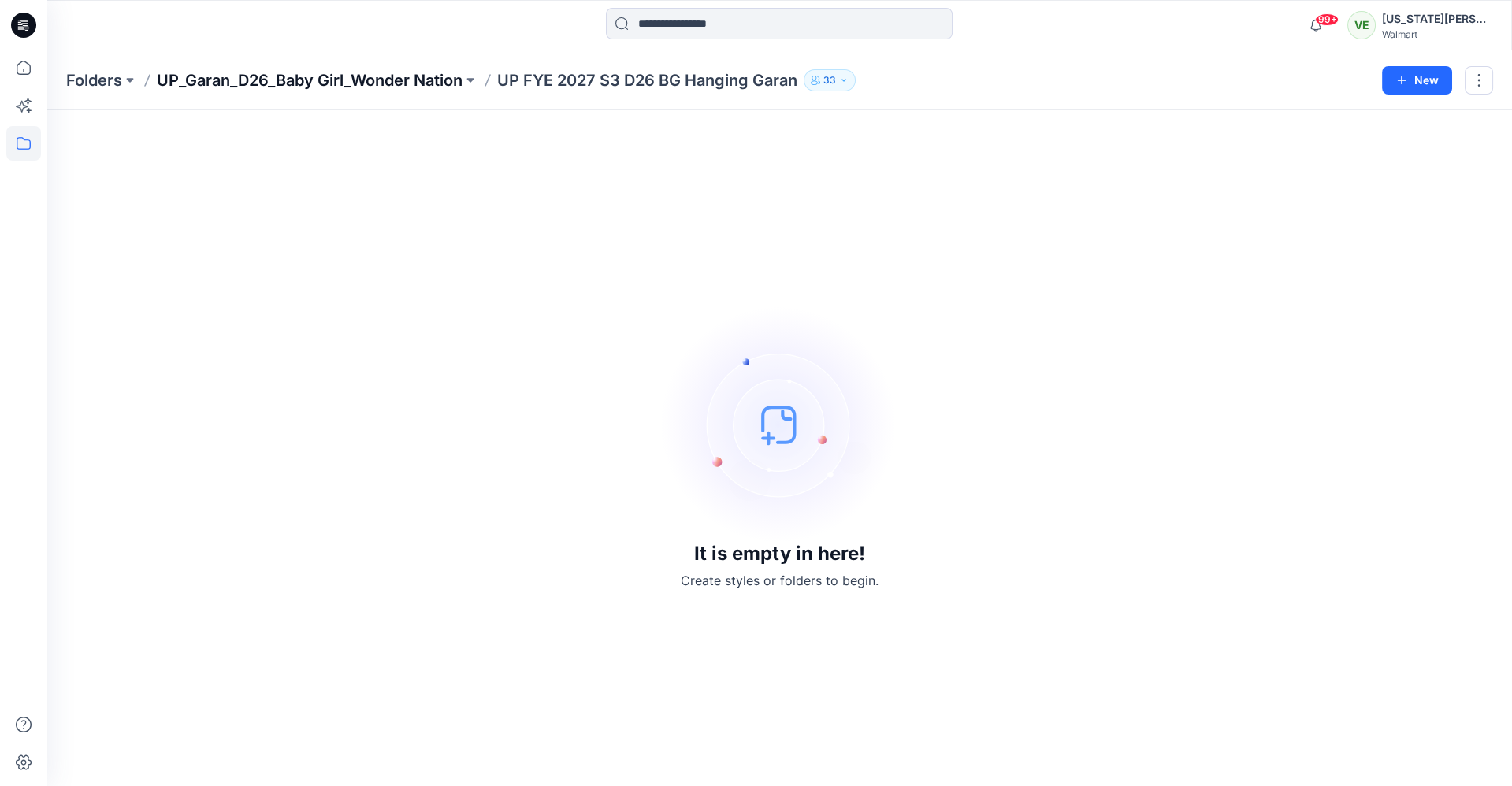
click at [405, 85] on p "UP_Garan_D26_Baby Girl_Wonder Nation" at bounding box center [309, 80] width 306 height 23
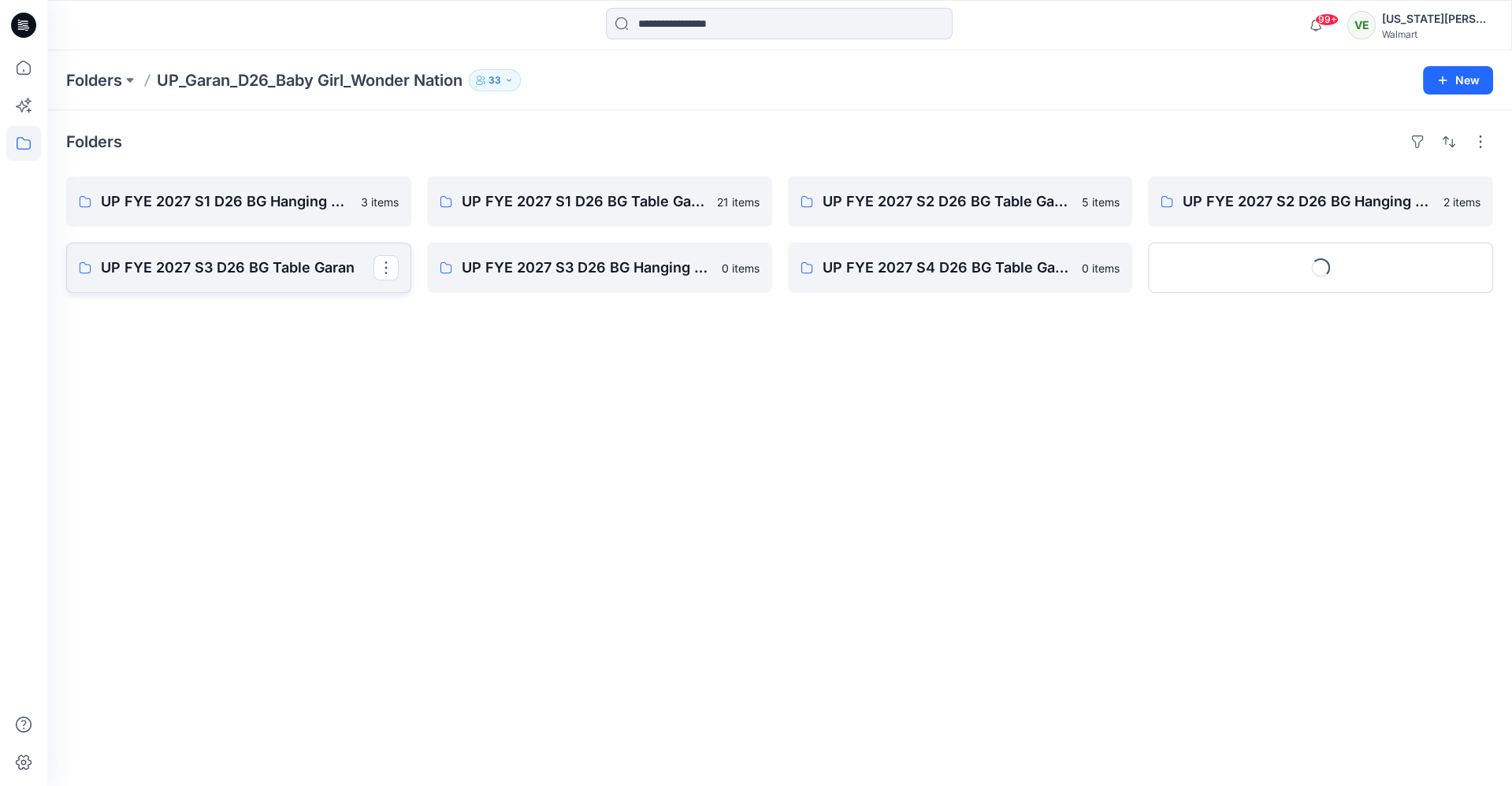
click at [292, 274] on p "UP FYE 2027 S3 D26 BG Table Garan" at bounding box center [237, 267] width 272 height 23
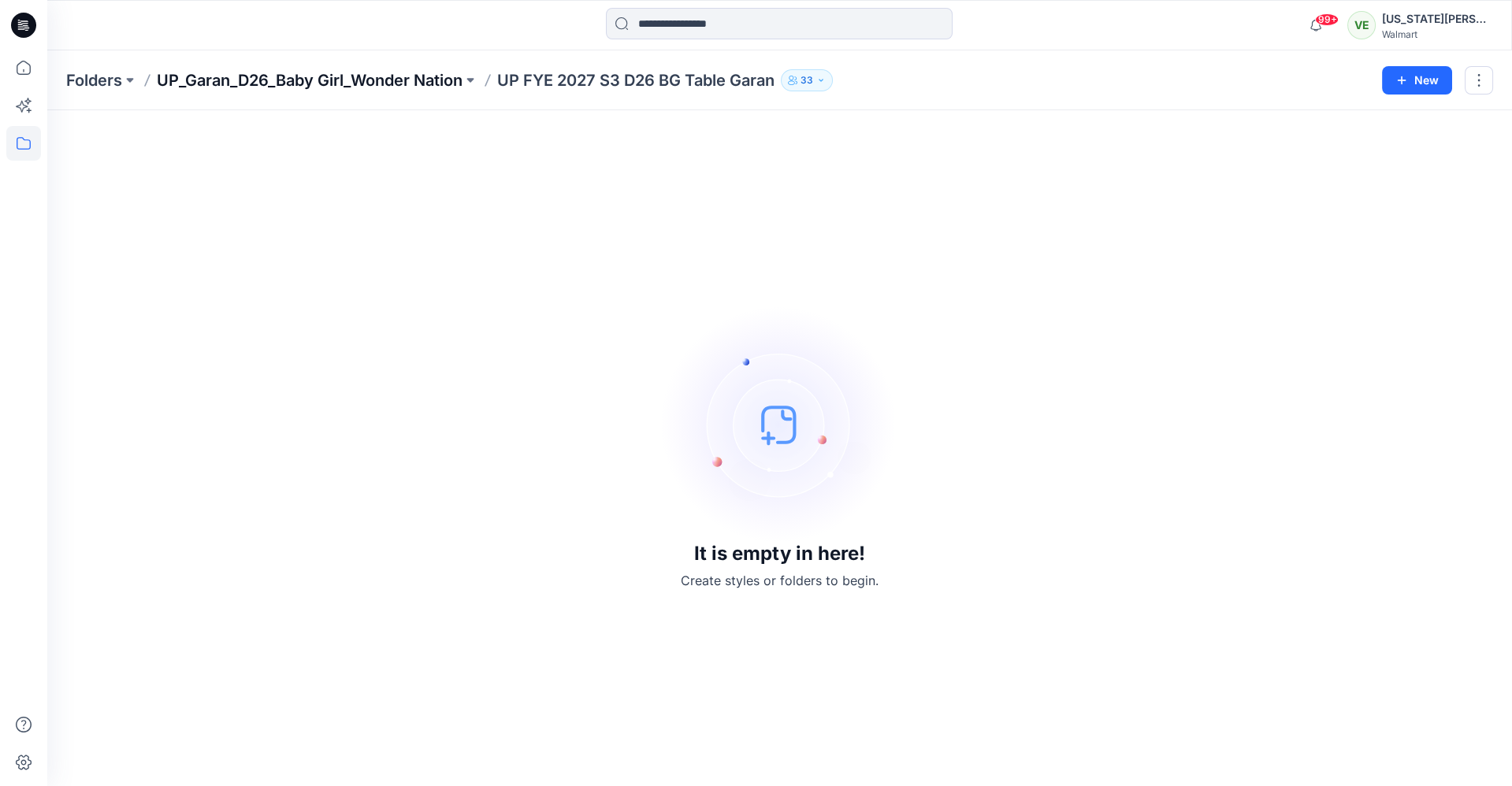
click at [350, 73] on p "UP_Garan_D26_Baby Girl_Wonder Nation" at bounding box center [309, 80] width 306 height 23
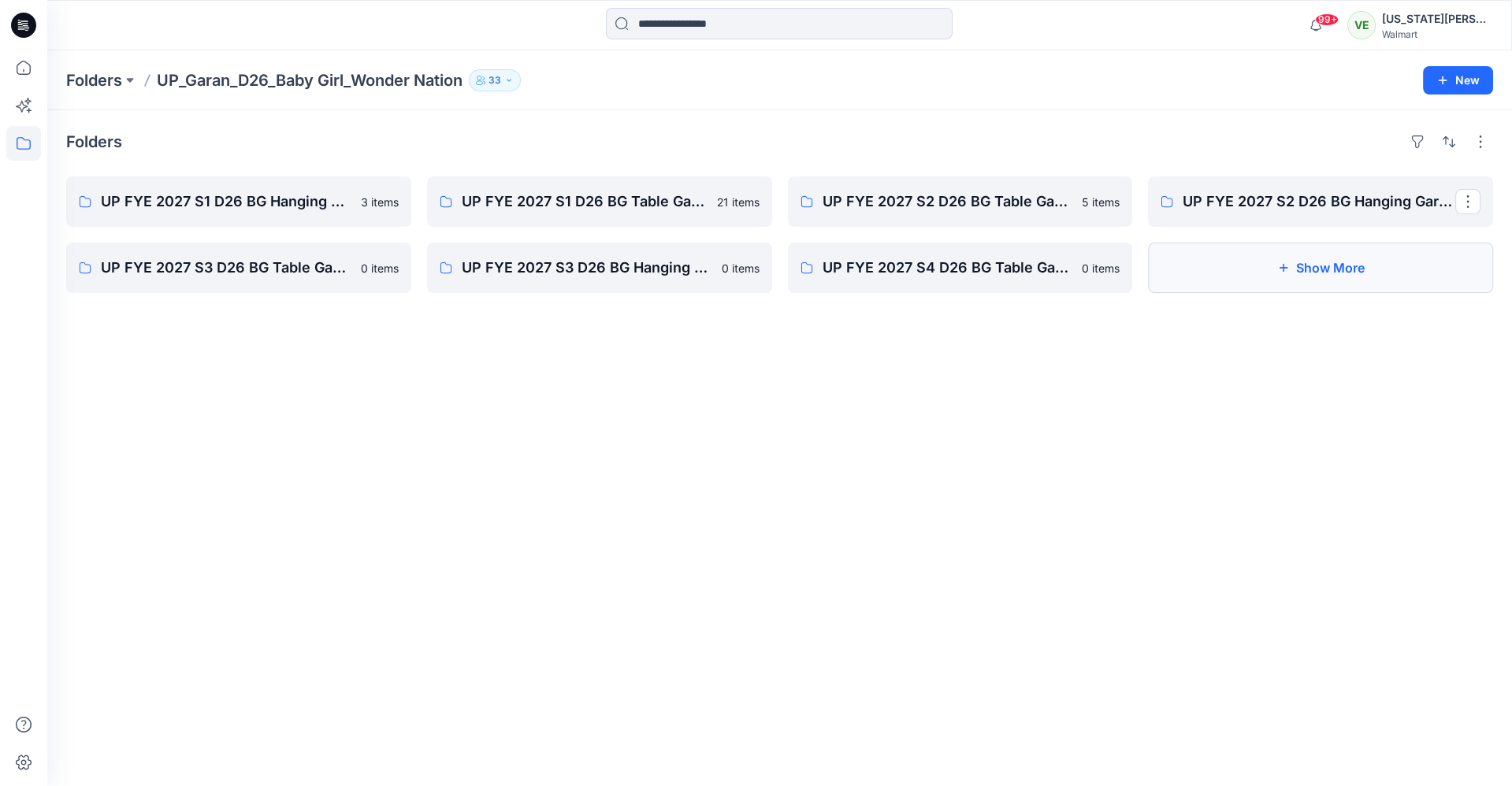
click at [1253, 250] on button "Show More" at bounding box center [1321, 268] width 346 height 51
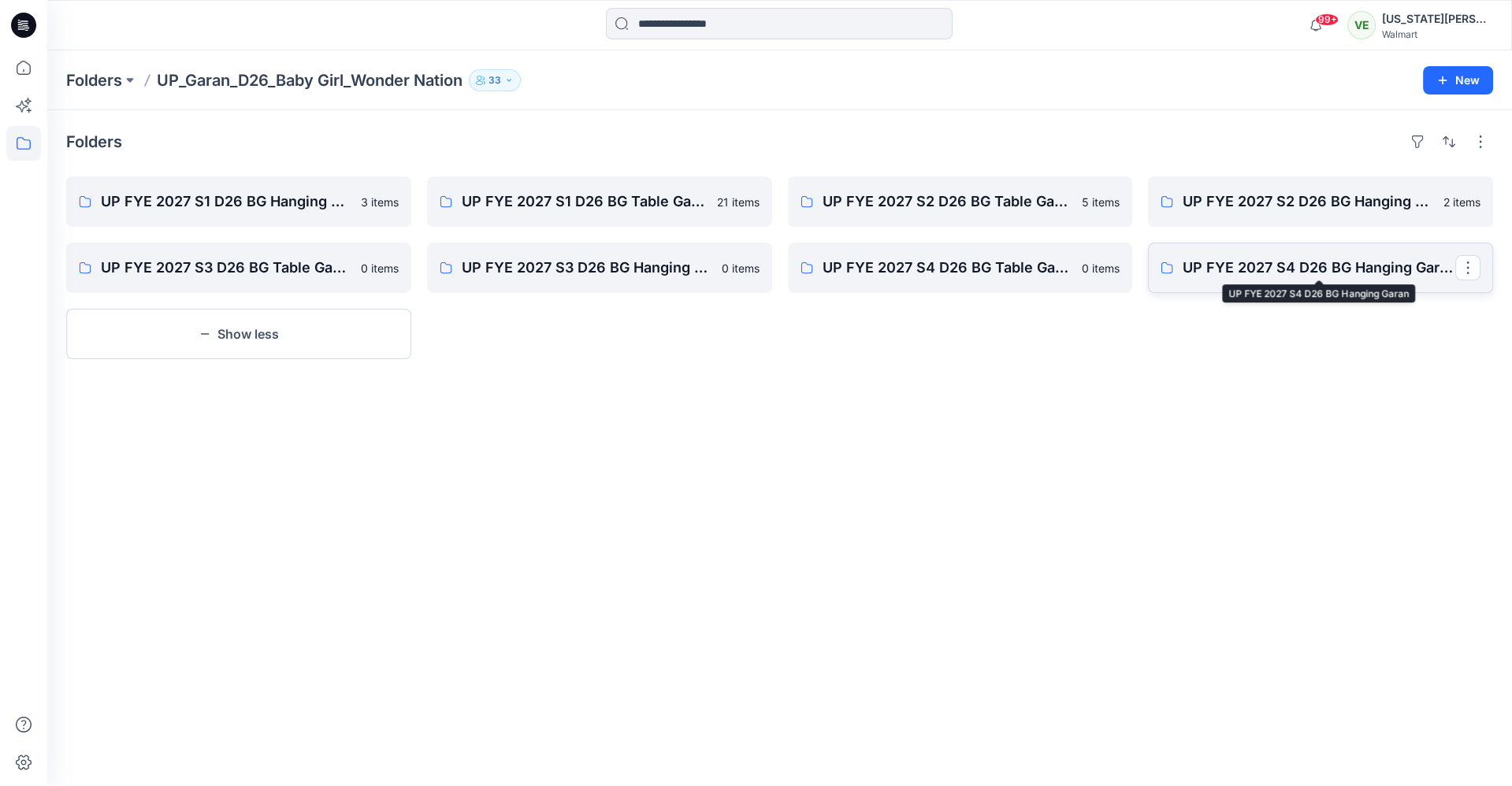
click at [1223, 267] on p "UP FYE 2027 S4 D26 BG Hanging Garan" at bounding box center [1319, 267] width 272 height 23
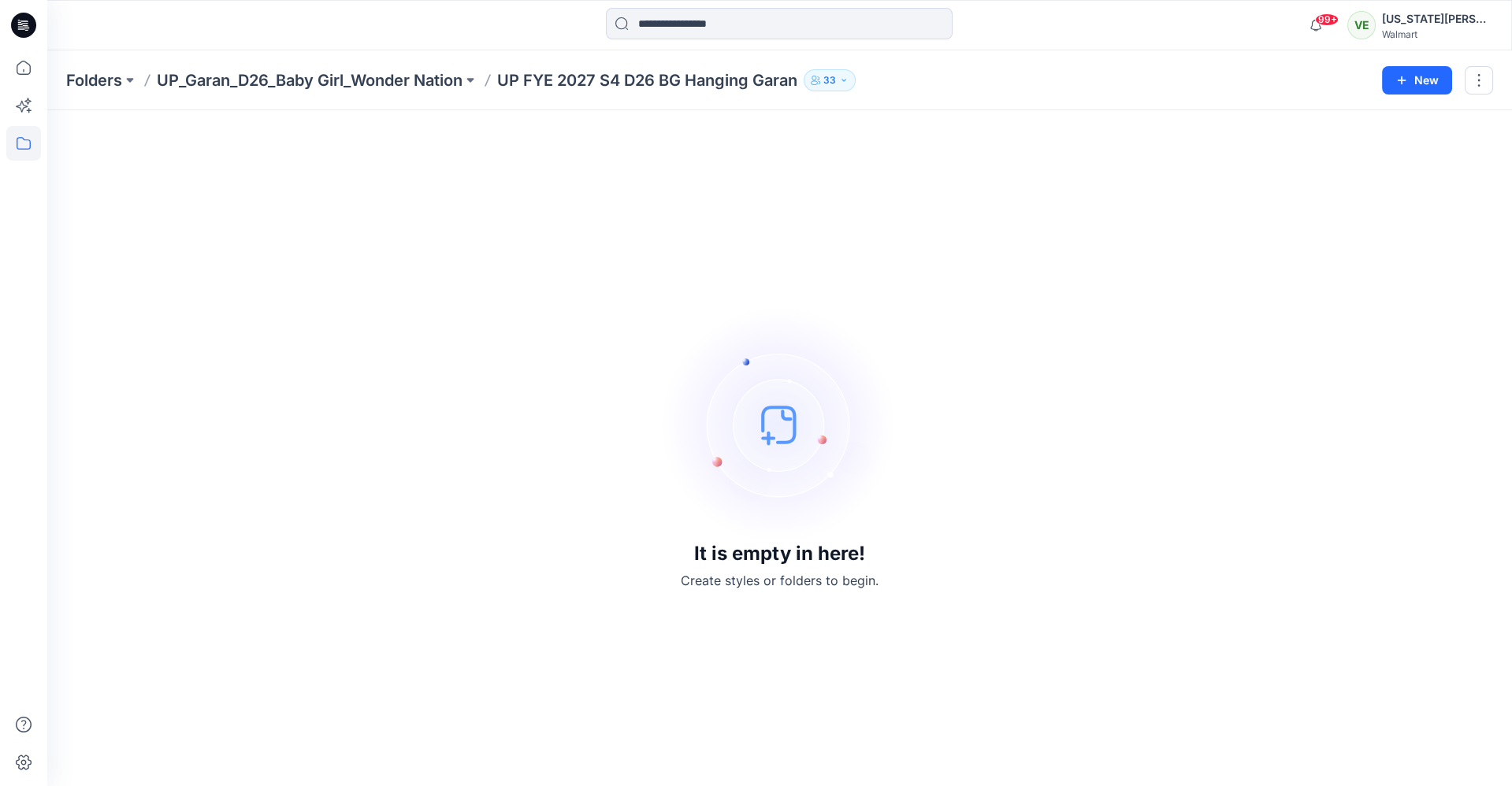
click at [378, 95] on div "Folders UP_Garan_D26_Baby Girl_Wonder Nation UP FYE 2027 S4 D26 BG Hanging Gara…" at bounding box center [780, 80] width 1465 height 60
click at [370, 87] on p "UP_Garan_D26_Baby Girl_Wonder Nation" at bounding box center [309, 80] width 306 height 23
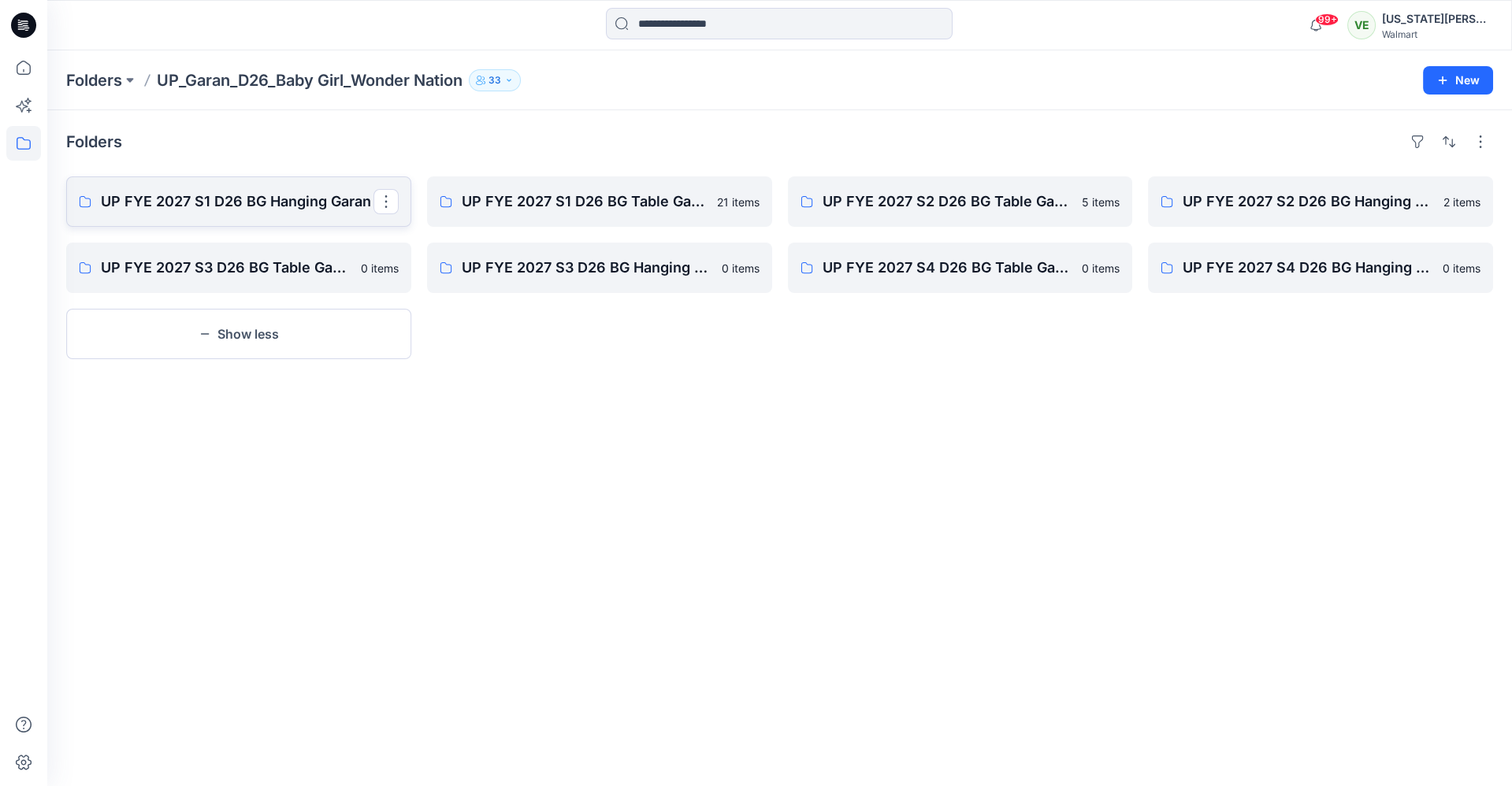
click at [301, 194] on p "UP FYE 2027 S1 D26 BG Hanging Garan" at bounding box center [237, 202] width 272 height 23
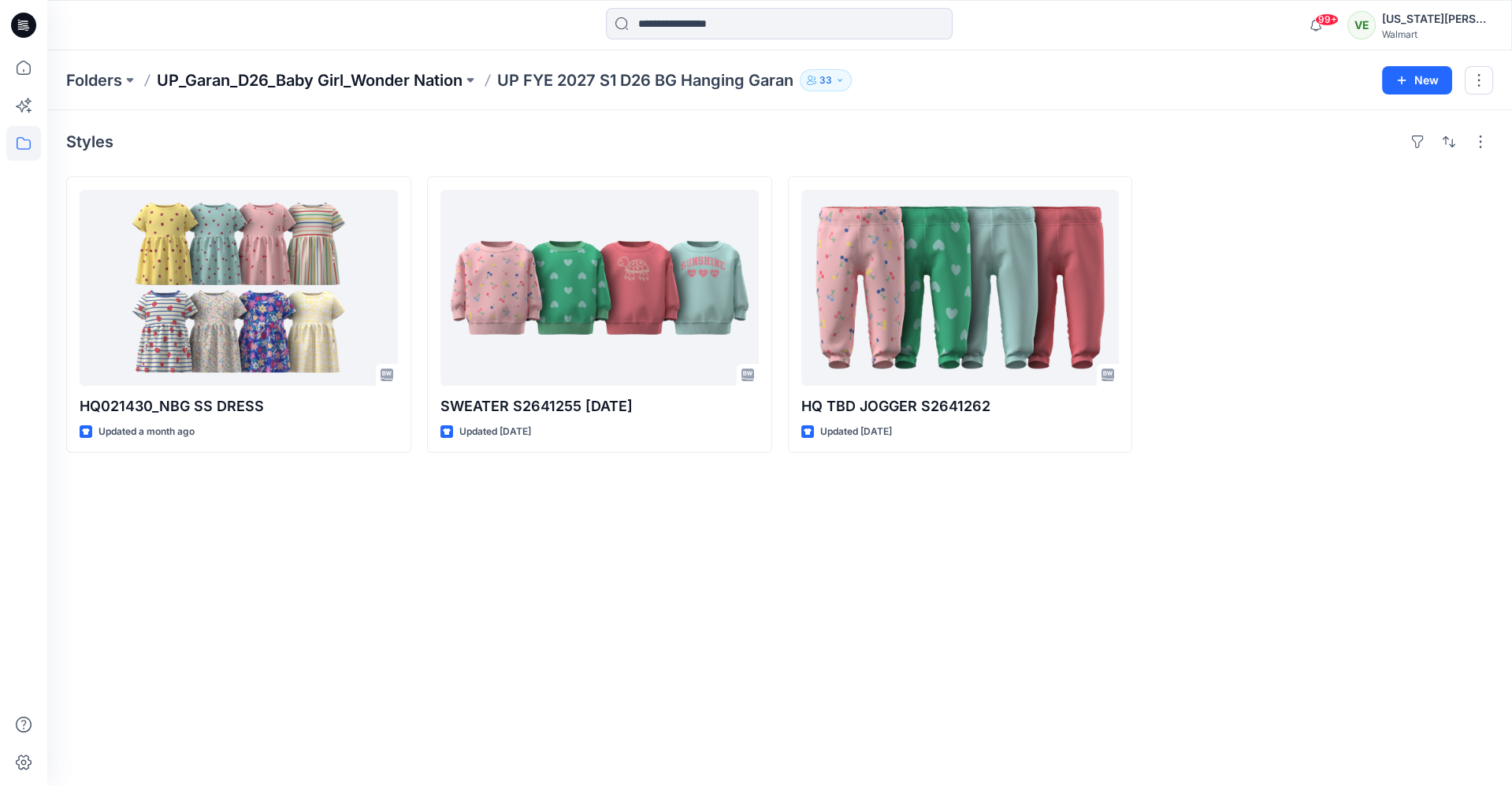
click at [309, 74] on p "UP_Garan_D26_Baby Girl_Wonder Nation" at bounding box center [309, 80] width 306 height 23
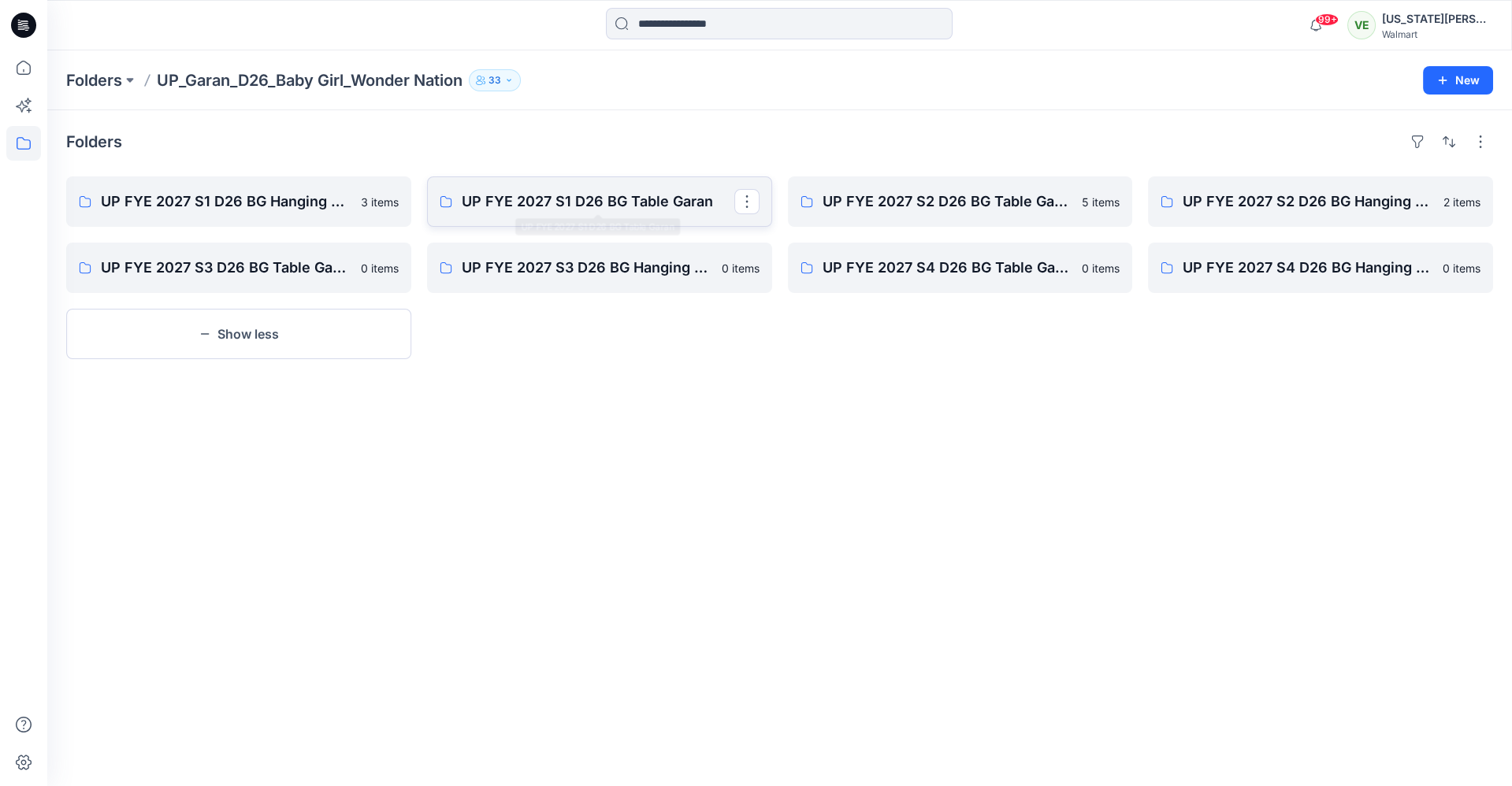
click at [576, 219] on link "UP FYE 2027 S1 D26 BG Table Garan" at bounding box center [599, 202] width 346 height 51
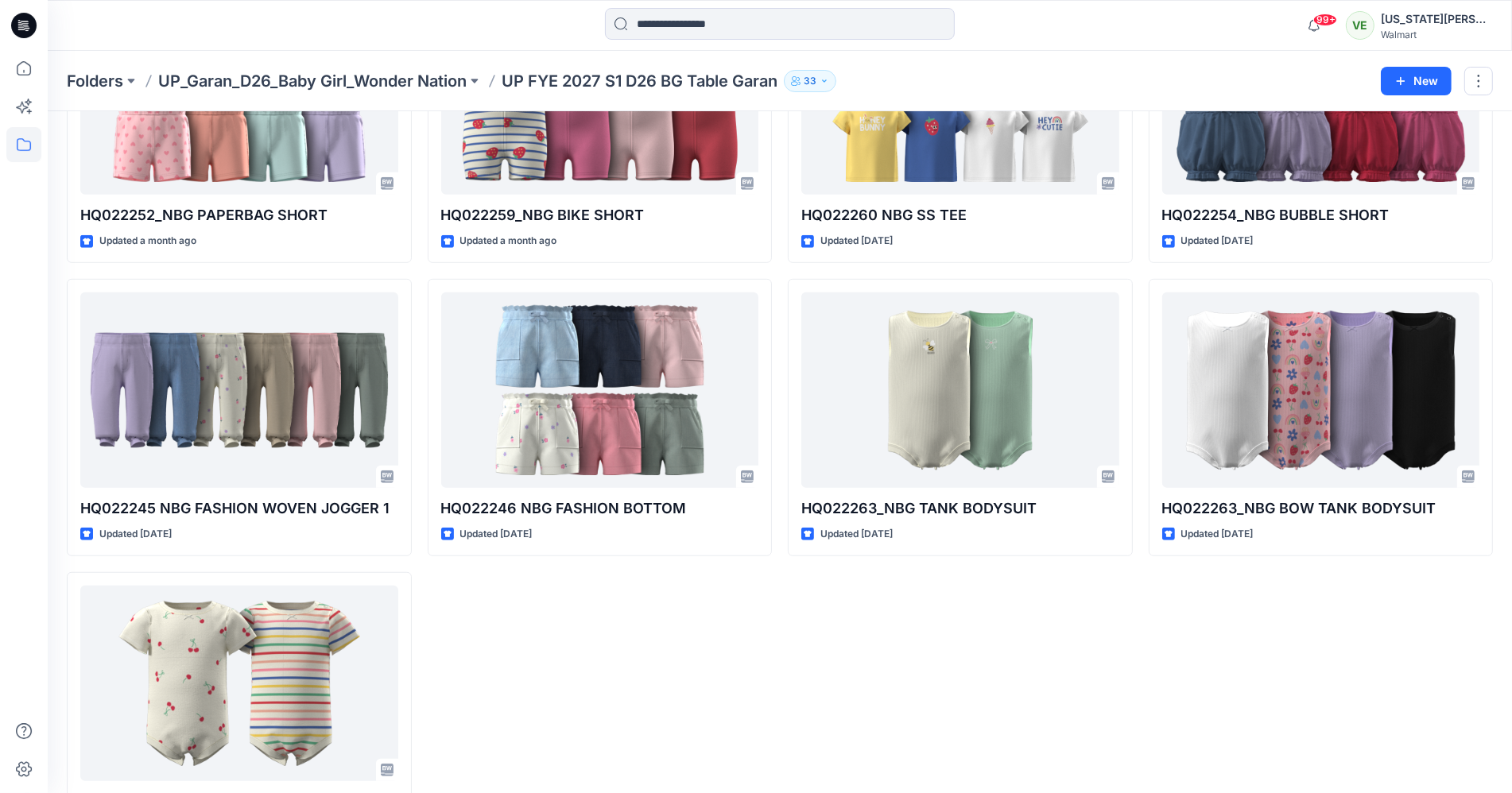
scroll to position [1073, 0]
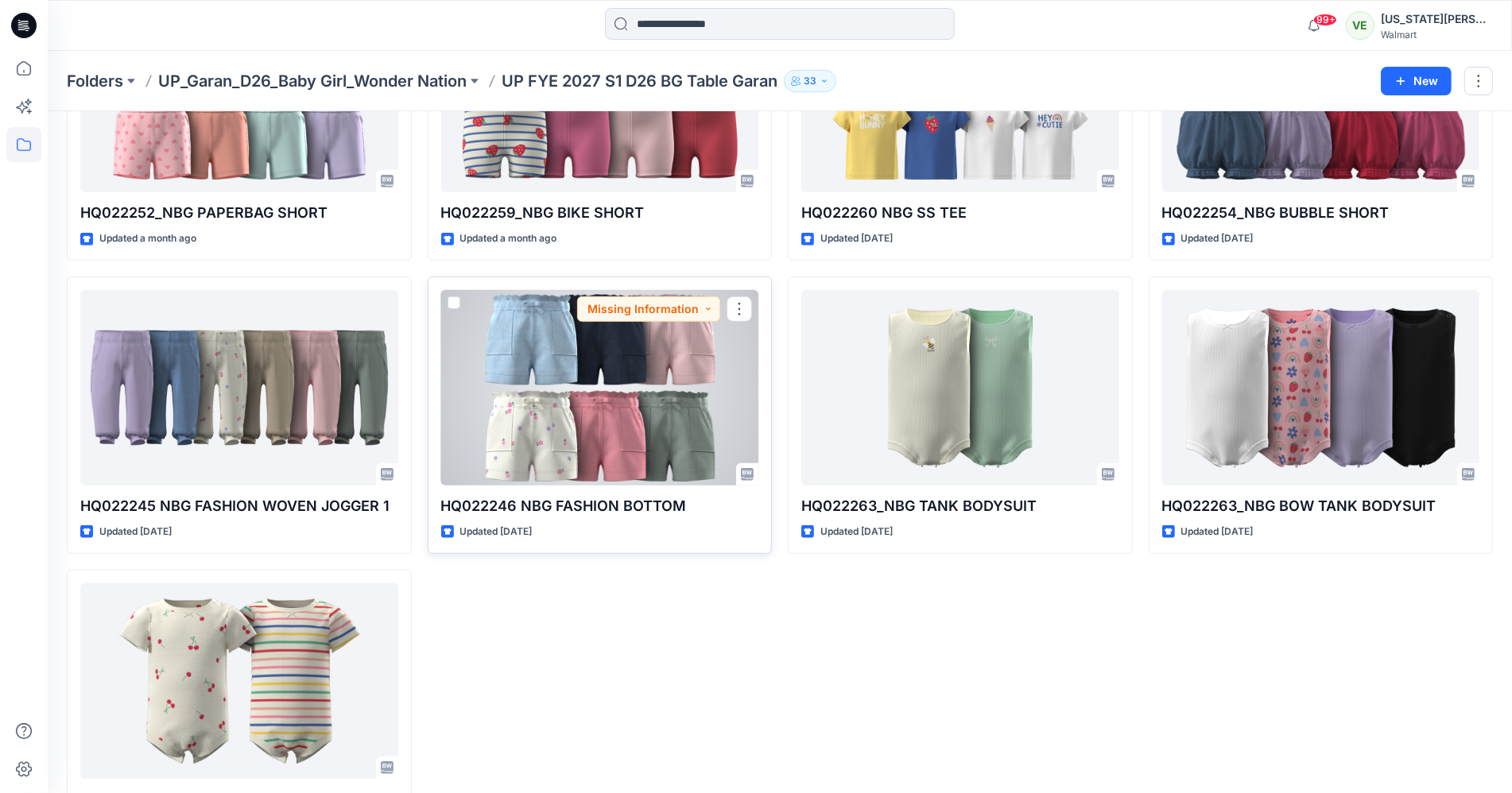
click at [599, 457] on div at bounding box center [600, 388] width 318 height 196
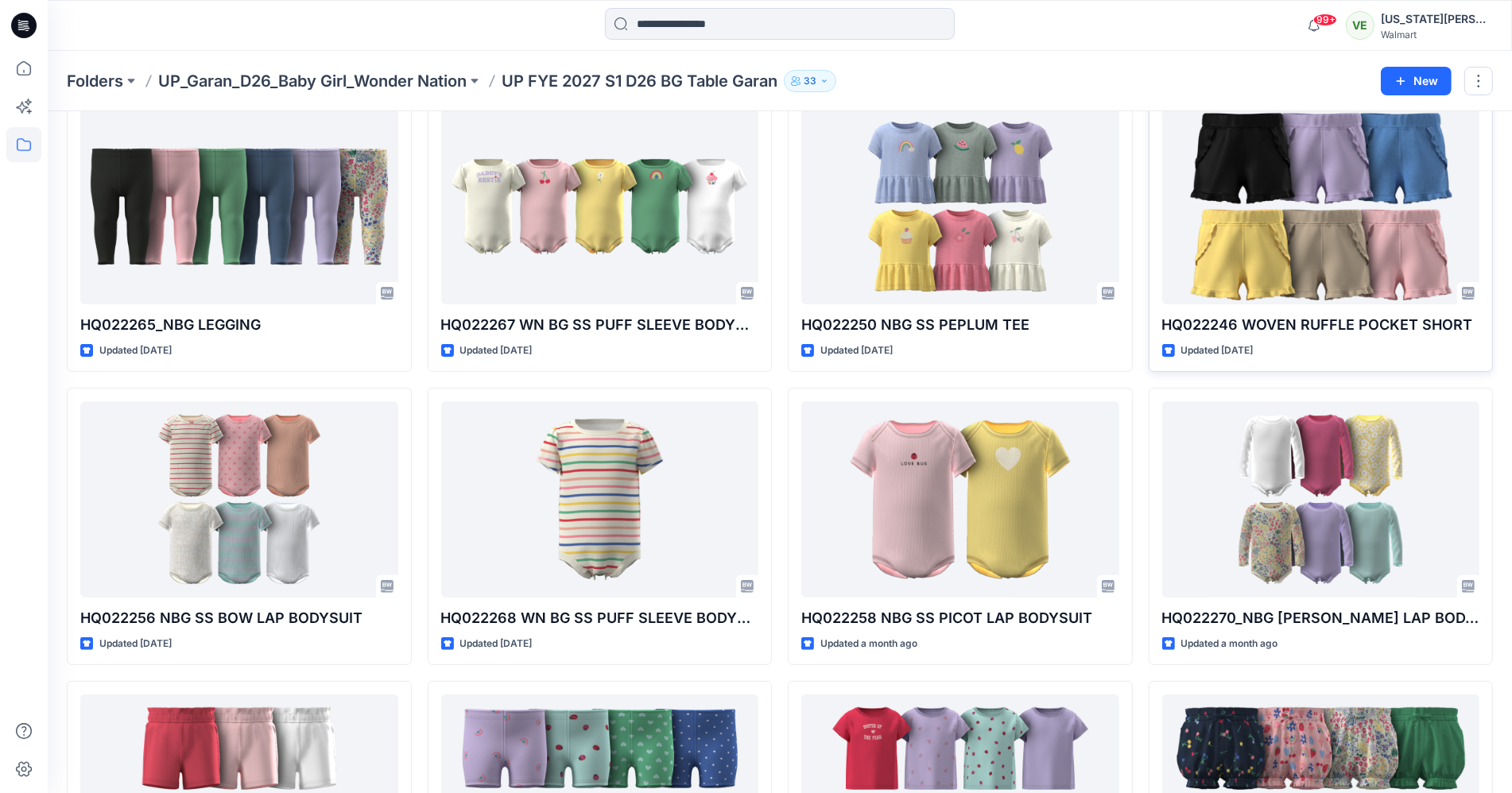
scroll to position [332, 0]
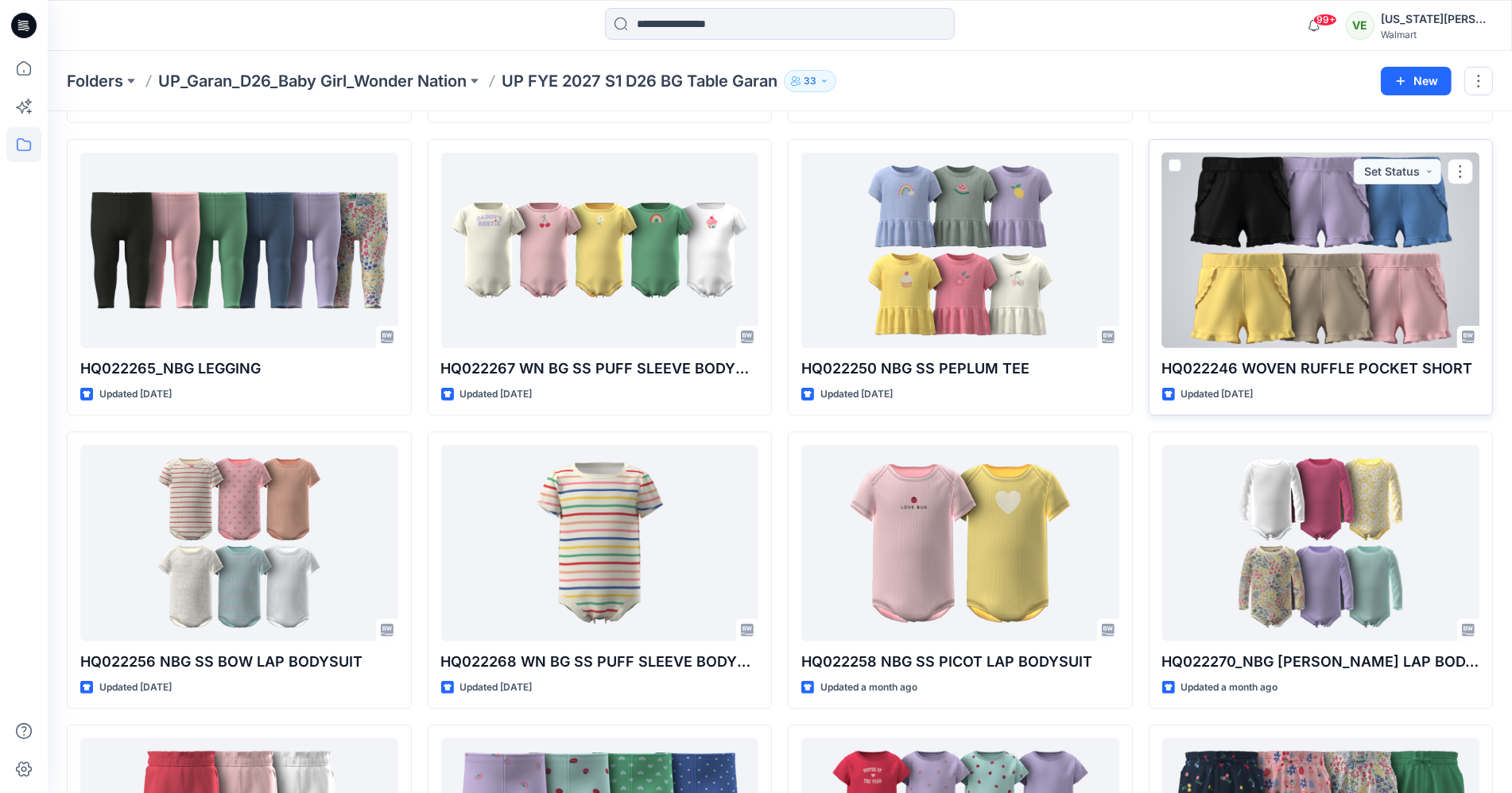
click at [1291, 311] on div at bounding box center [1321, 251] width 318 height 196
